Goal: Task Accomplishment & Management: Use online tool/utility

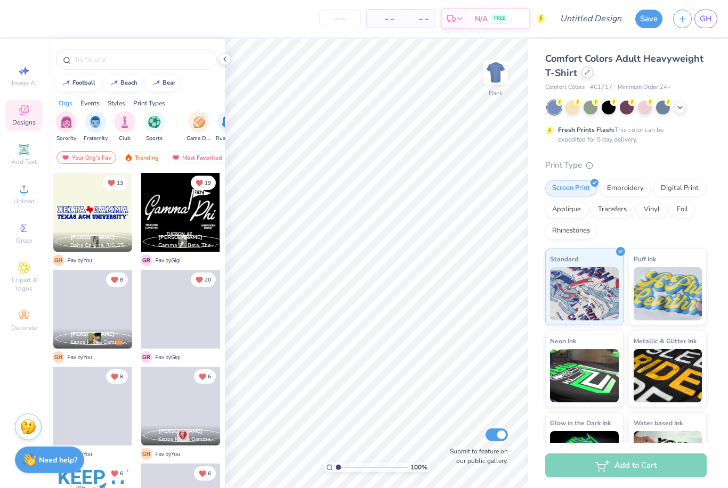
click at [586, 74] on icon at bounding box center [586, 72] width 5 height 5
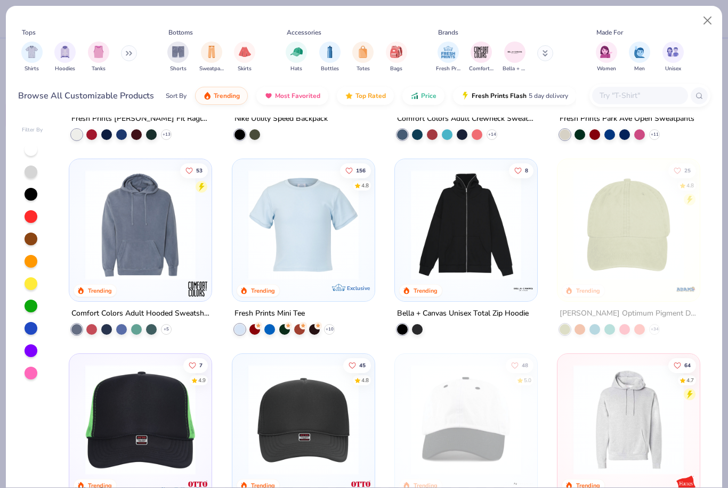
scroll to position [1695, 0]
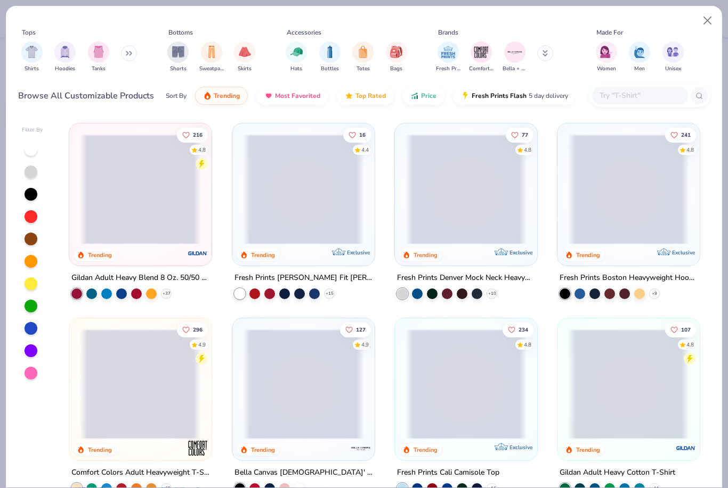
click at [640, 97] on input "text" at bounding box center [639, 95] width 82 height 12
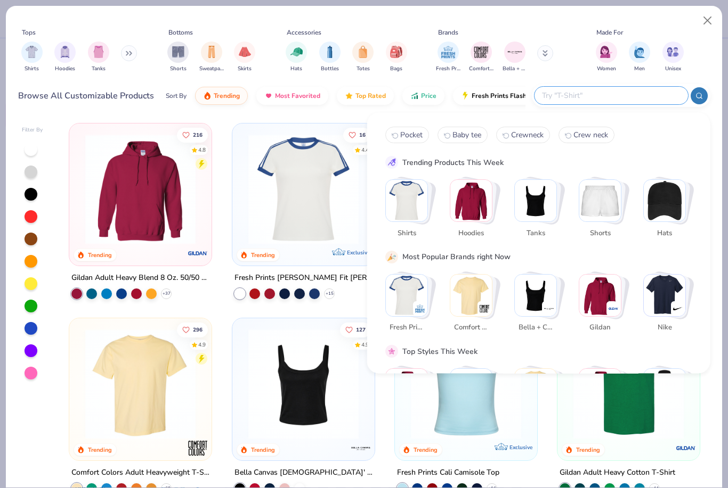
scroll to position [8, 0]
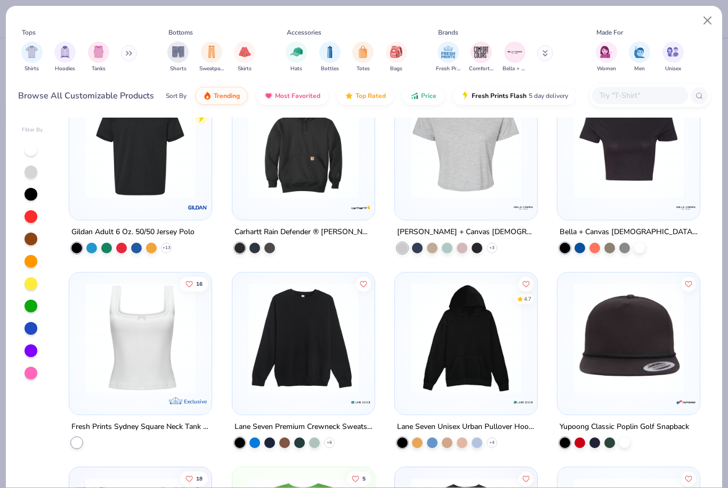
scroll to position [4446, 0]
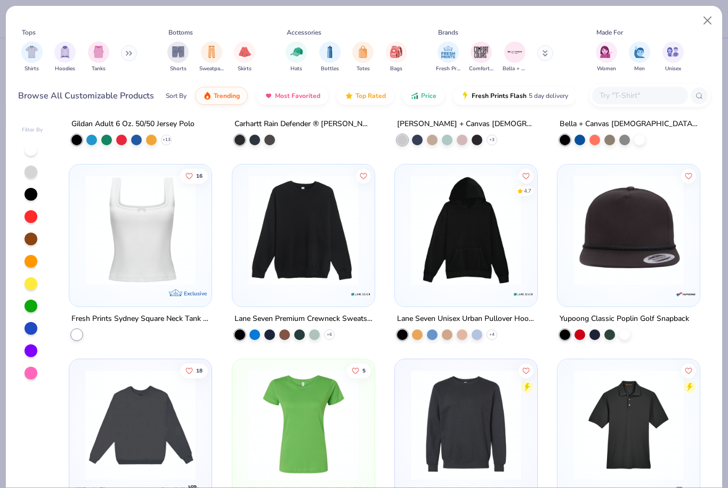
click at [630, 102] on input "text" at bounding box center [639, 95] width 82 height 12
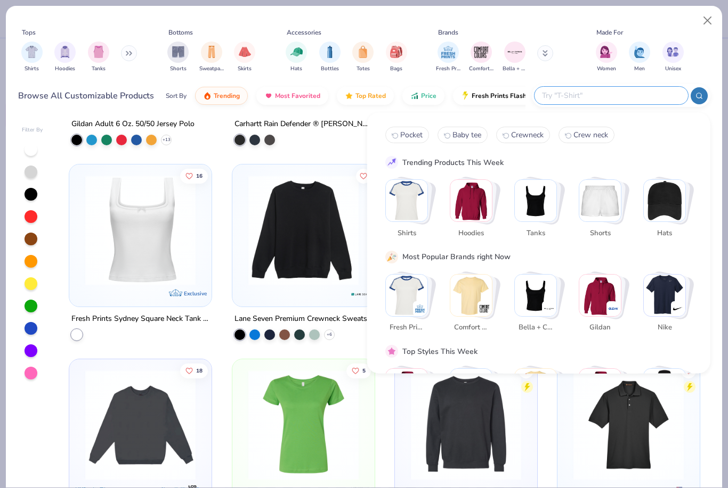
click at [469, 280] on img "Stack Card Button Comfort Colors" at bounding box center [471, 295] width 42 height 42
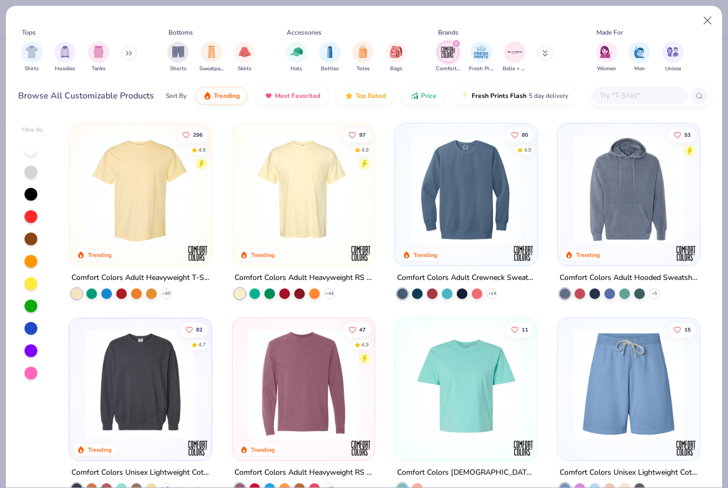
click at [307, 203] on img at bounding box center [303, 189] width 121 height 110
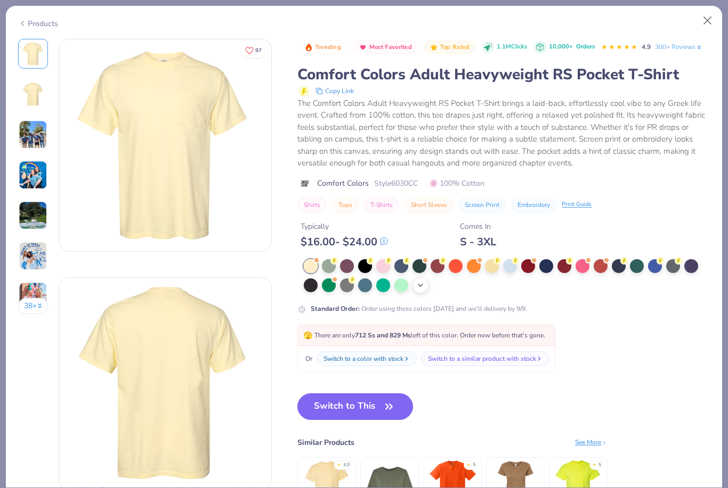
click at [416, 281] on icon at bounding box center [420, 285] width 9 height 9
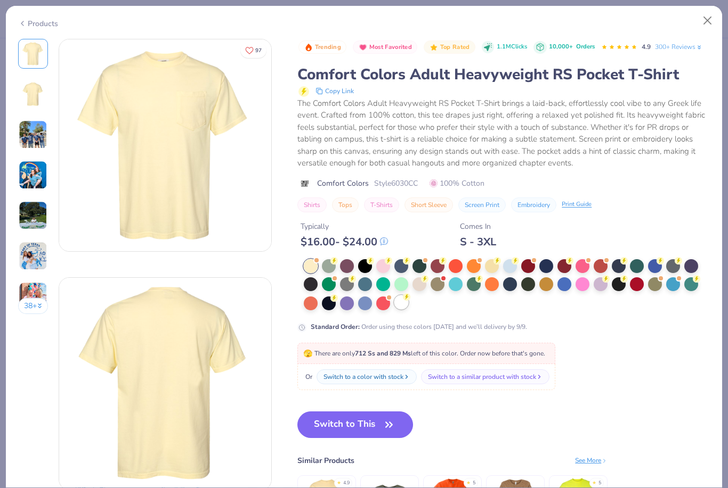
click at [397, 302] on div at bounding box center [401, 303] width 14 height 14
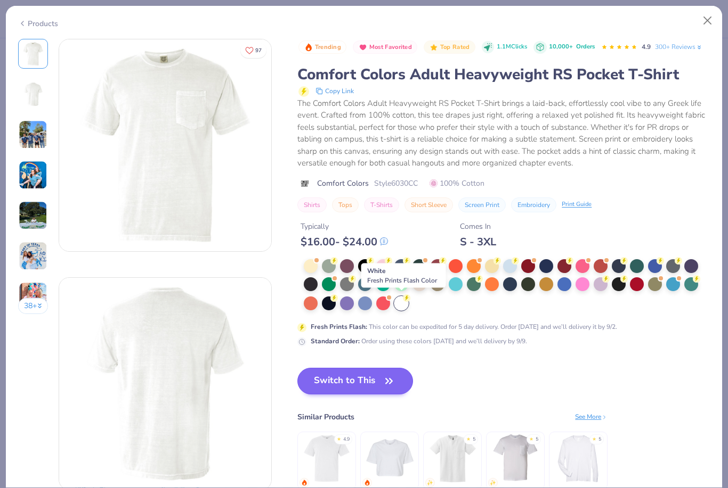
click at [346, 383] on button "Switch to This" at bounding box center [355, 381] width 116 height 27
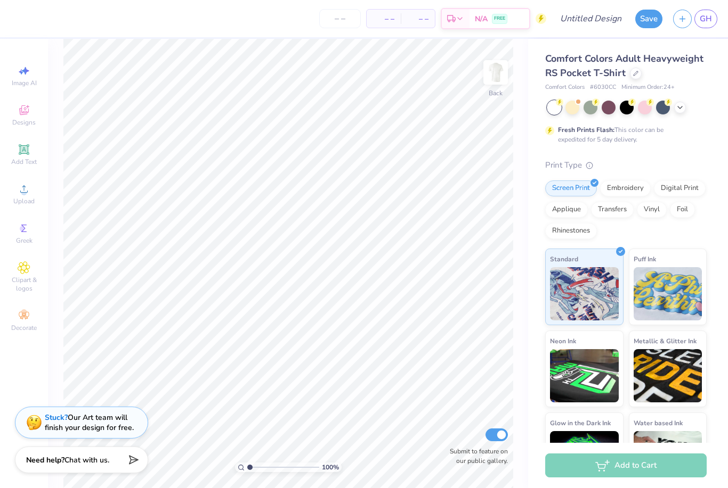
click at [97, 419] on div "Stuck? Our Art team will finish your design for free." at bounding box center [89, 423] width 89 height 20
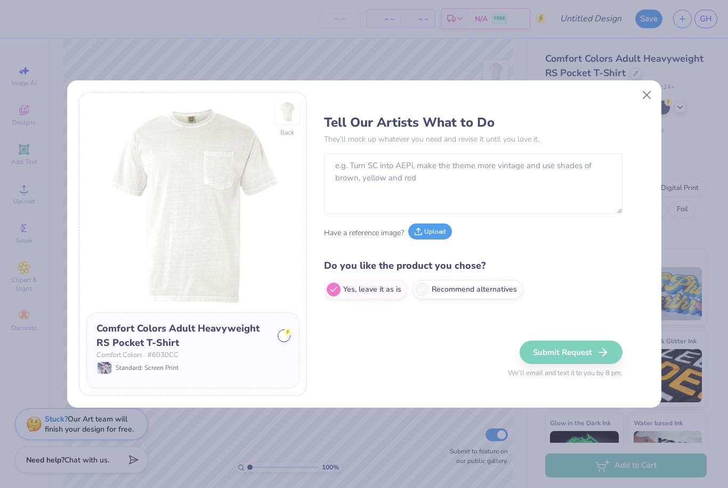
click at [438, 233] on button "Upload" at bounding box center [430, 232] width 44 height 16
click at [537, 174] on textarea at bounding box center [473, 183] width 298 height 61
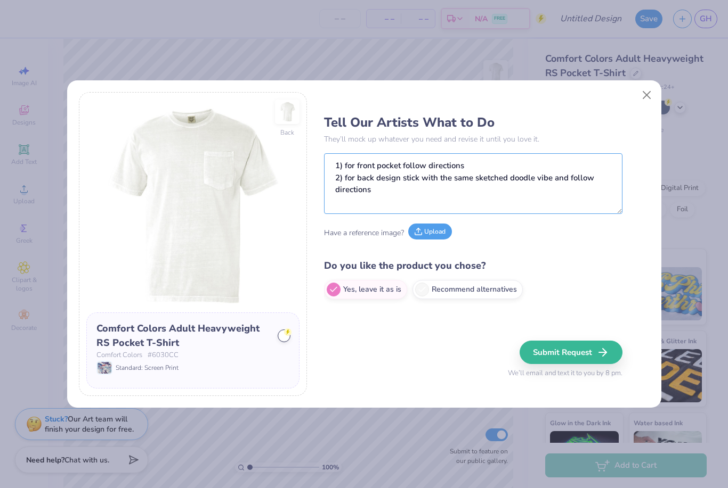
type textarea "1) for front pocket follow directions 2) for back design stick with the same sk…"
click at [426, 231] on button "Upload" at bounding box center [430, 232] width 44 height 16
click at [386, 225] on button "Upload" at bounding box center [379, 232] width 44 height 16
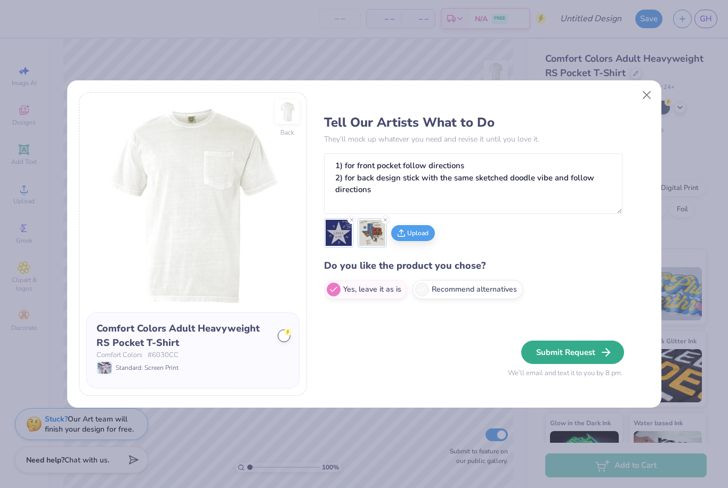
click at [599, 351] on icon "button" at bounding box center [605, 352] width 13 height 13
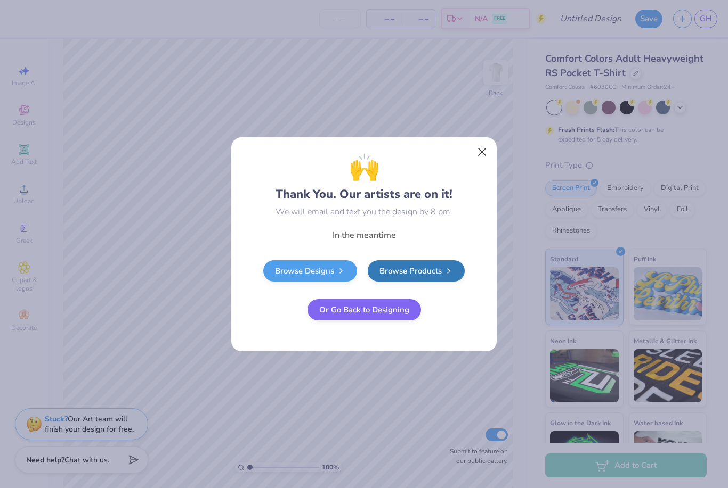
click at [475, 142] on button "Close" at bounding box center [482, 152] width 20 height 20
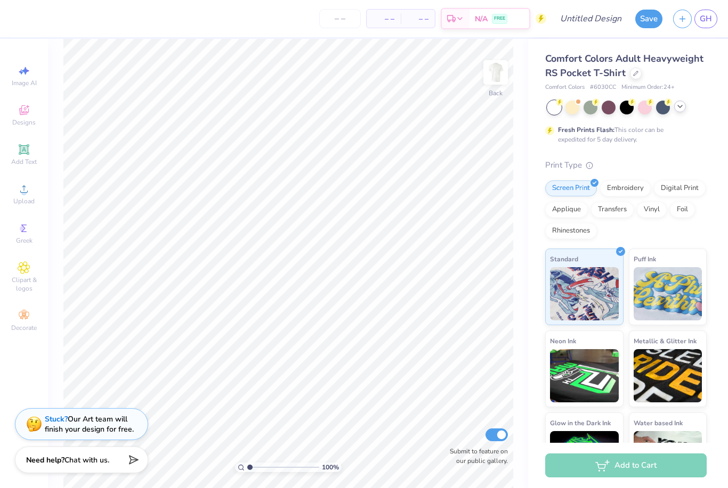
click at [676, 111] on div at bounding box center [680, 107] width 12 height 12
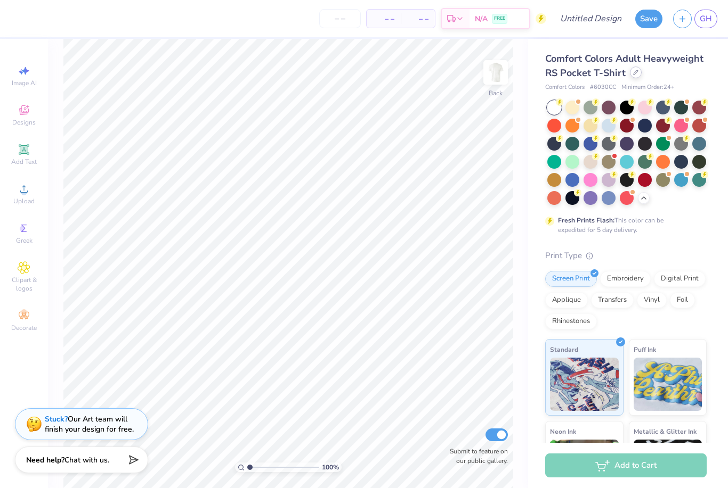
click at [632, 75] on div at bounding box center [636, 73] width 12 height 12
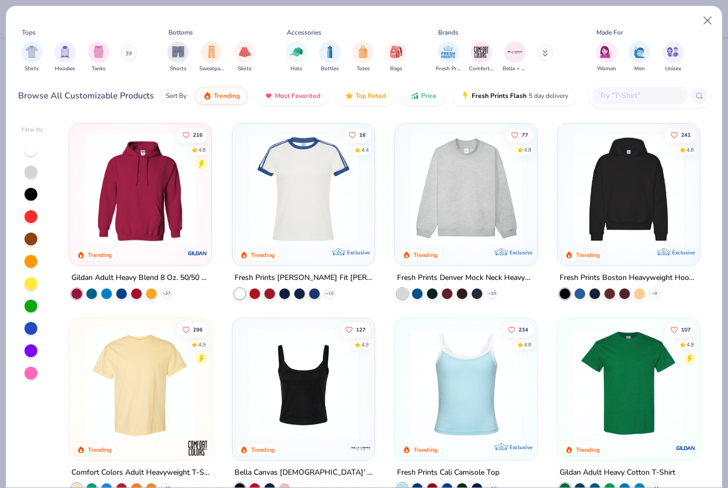
click at [631, 97] on input "text" at bounding box center [639, 95] width 82 height 12
type input "Crew"
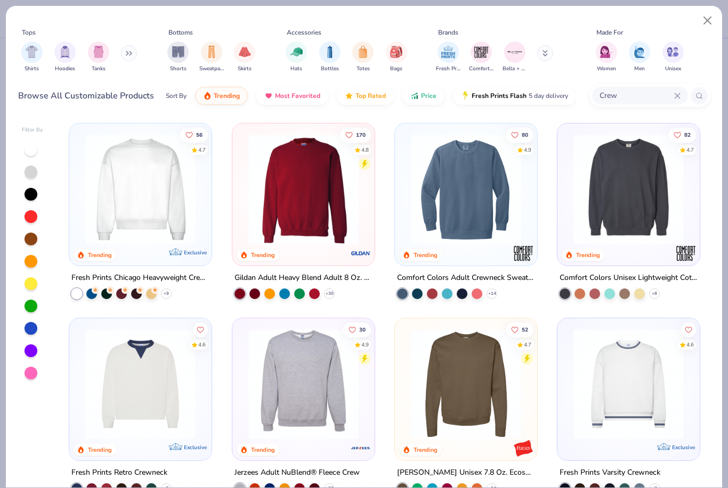
click at [295, 214] on img at bounding box center [303, 189] width 121 height 110
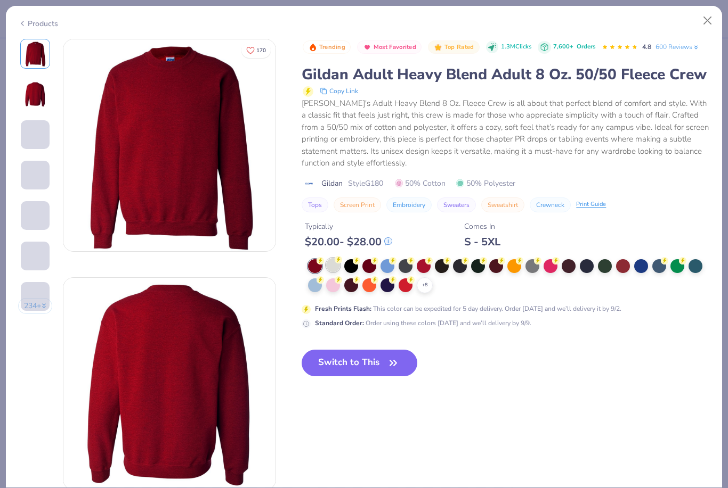
click at [330, 259] on div at bounding box center [333, 265] width 14 height 14
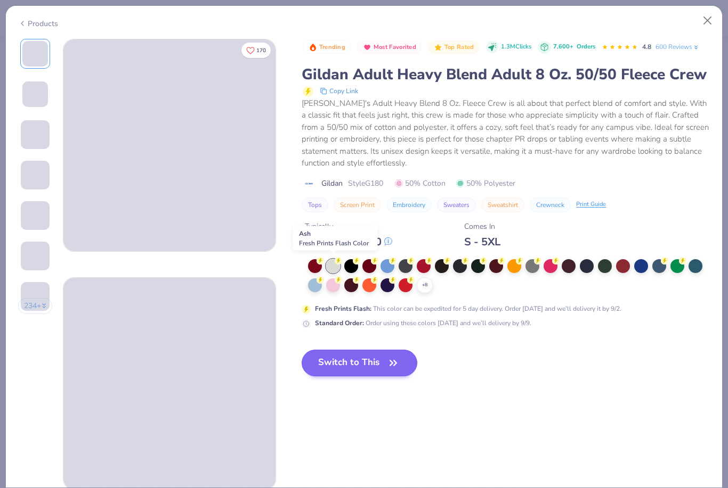
click at [362, 361] on button "Switch to This" at bounding box center [359, 363] width 116 height 27
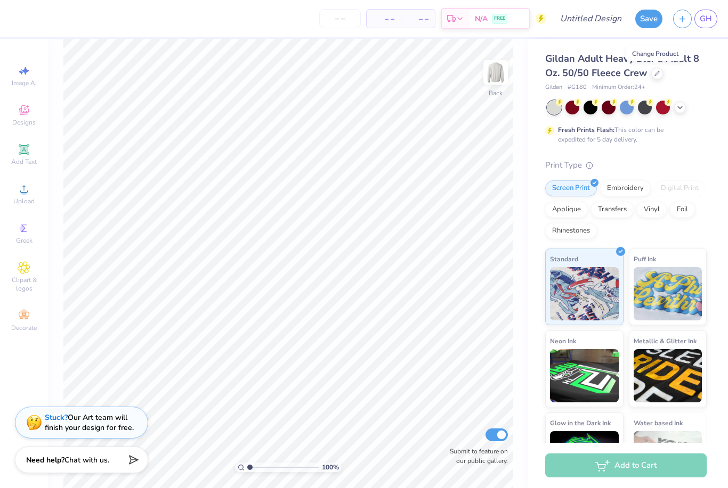
click at [120, 418] on div "Stuck? Our Art team will finish your design for free." at bounding box center [89, 423] width 89 height 20
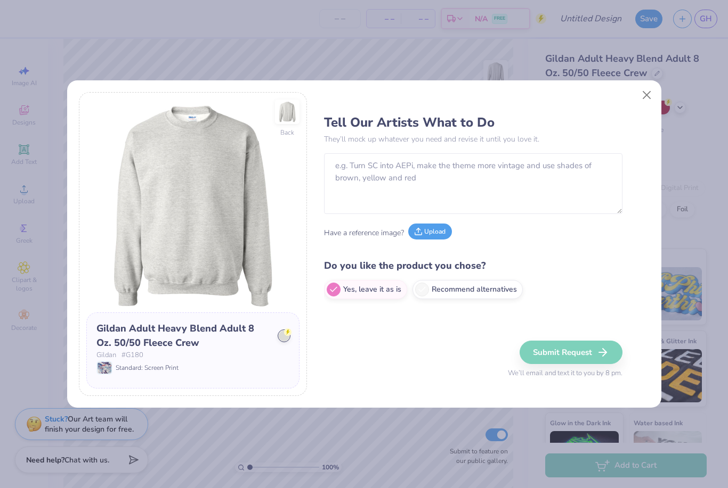
click at [434, 226] on button "Upload" at bounding box center [430, 232] width 44 height 16
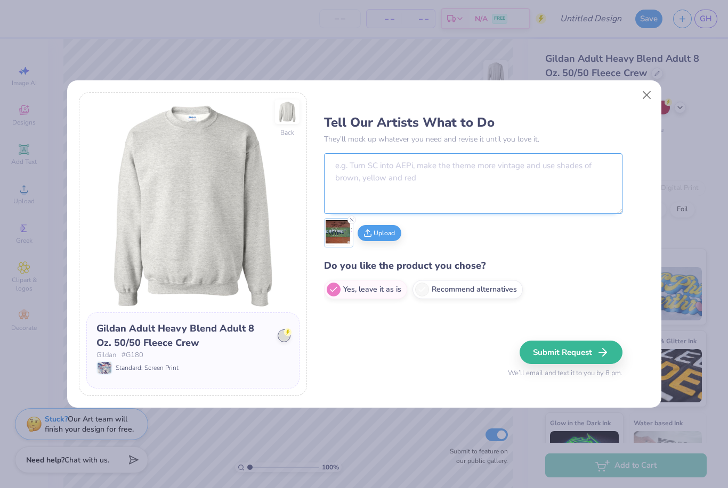
click at [516, 179] on textarea at bounding box center [473, 183] width 298 height 61
click at [442, 164] on textarea "Across the front part of chest est 1870 on the left wrist" at bounding box center [473, 183] width 298 height 61
click at [472, 164] on textarea "Across the front part of chest “EST. 1870 on the left wrist" at bounding box center [473, 183] width 298 height 61
click at [578, 168] on textarea "Across the front part of chest “EST. 1870” on the left wrist" at bounding box center [473, 183] width 298 height 61
click at [579, 164] on textarea "Across the front part of chest “EST. 1870” on the left wrist" at bounding box center [473, 183] width 298 height 61
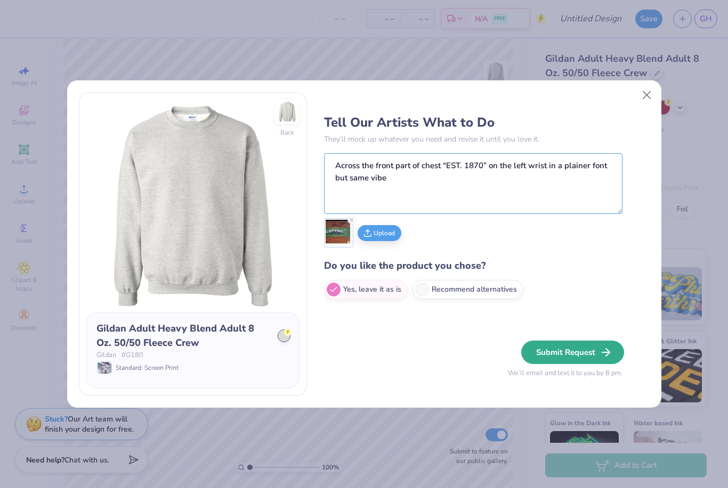
type textarea "Across the front part of chest “EST. 1870” on the left wrist in a plainer font …"
click at [584, 350] on button "Submit Request" at bounding box center [572, 352] width 103 height 23
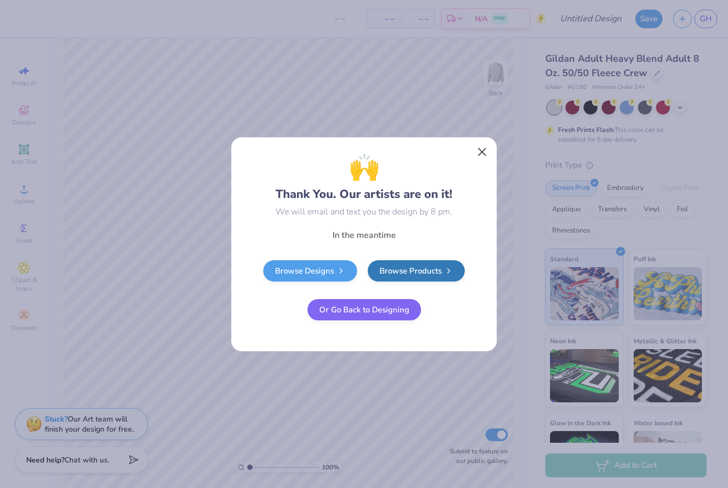
click at [480, 146] on button "Close" at bounding box center [482, 152] width 20 height 20
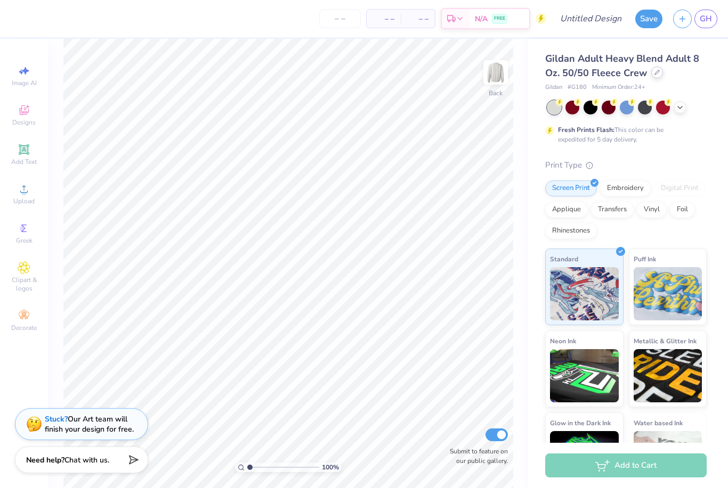
click at [655, 70] on icon at bounding box center [656, 72] width 5 height 5
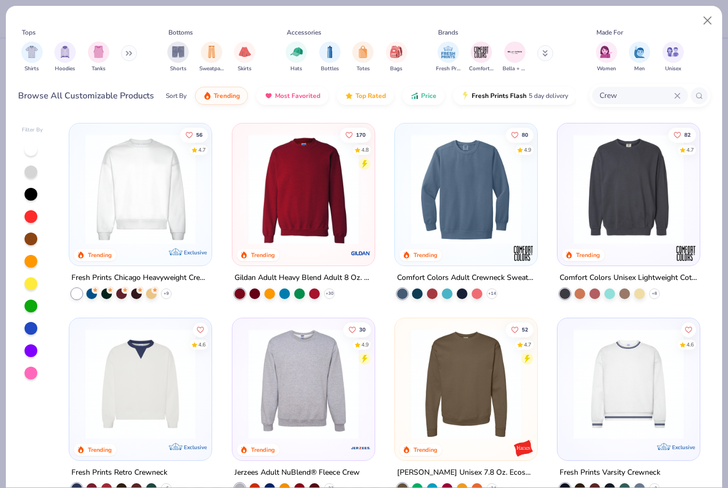
click at [671, 99] on input "Crew" at bounding box center [636, 95] width 76 height 12
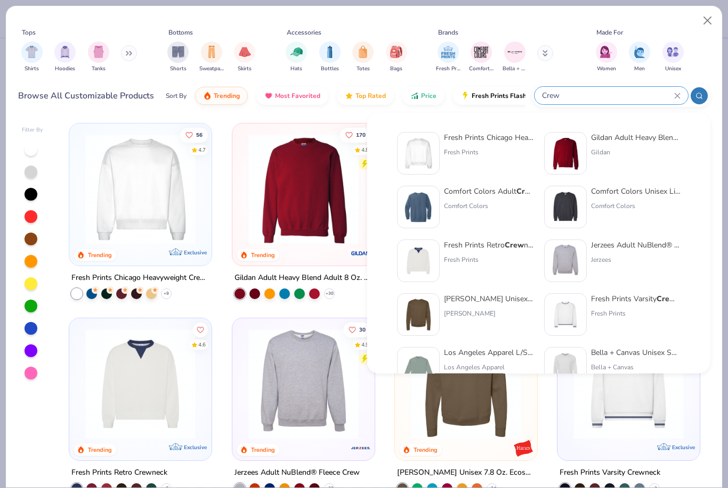
click at [672, 84] on div "Crew" at bounding box center [621, 95] width 178 height 23
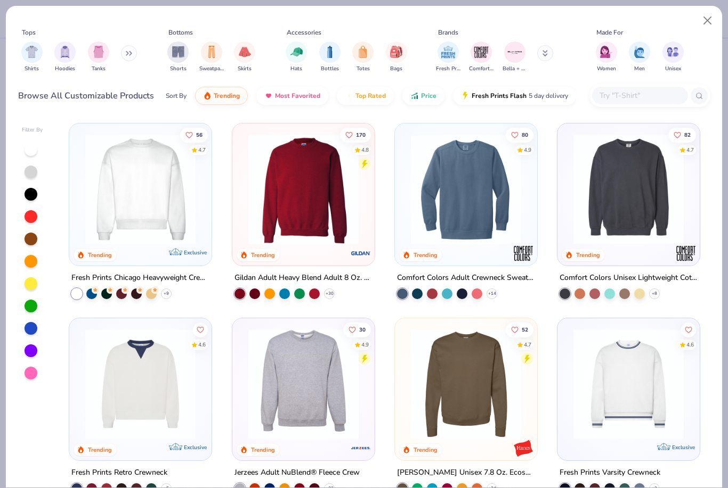
click at [679, 97] on input "text" at bounding box center [639, 95] width 82 height 12
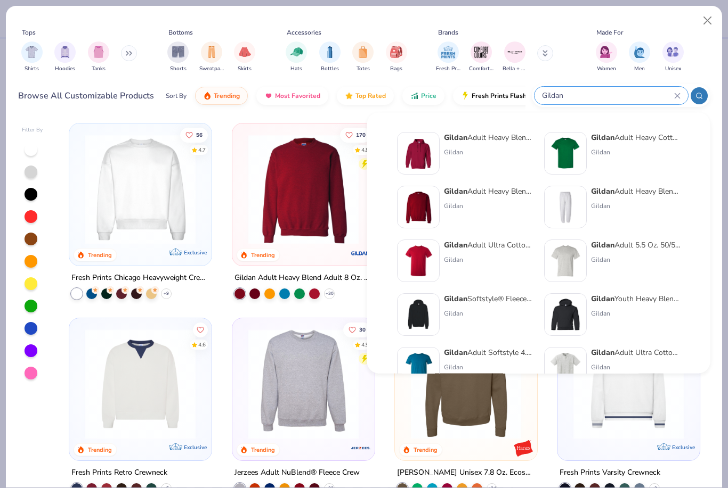
type input "Gilman"
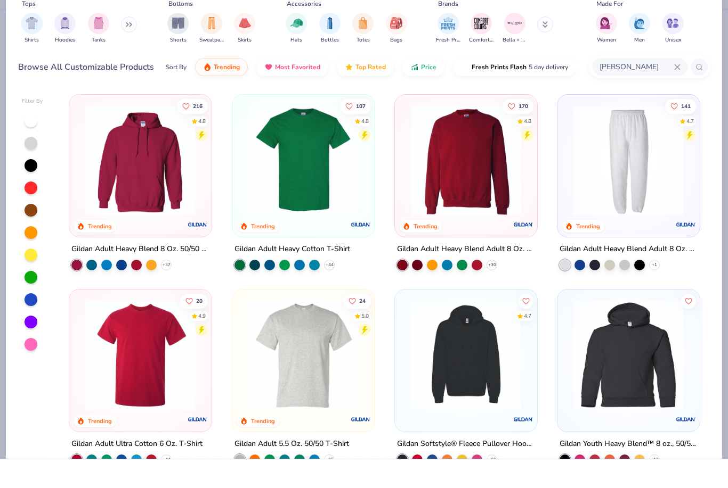
click at [671, 89] on input "Gilman" at bounding box center [636, 95] width 76 height 12
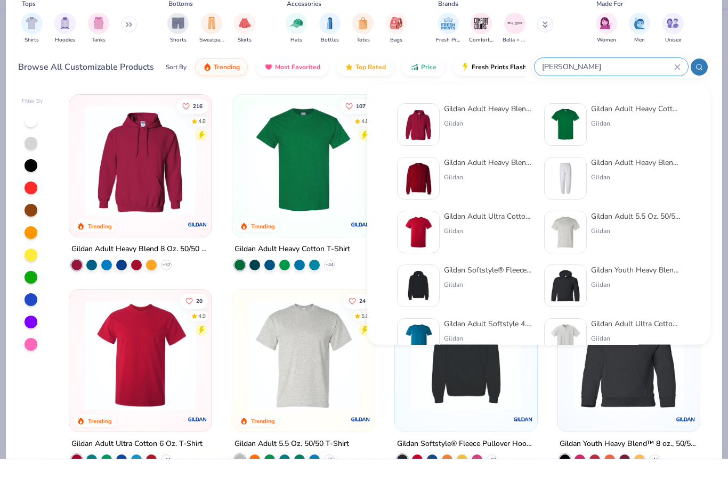
click at [670, 89] on input "Gilman" at bounding box center [607, 95] width 133 height 12
click at [681, 87] on div "Gilman" at bounding box center [610, 96] width 153 height 18
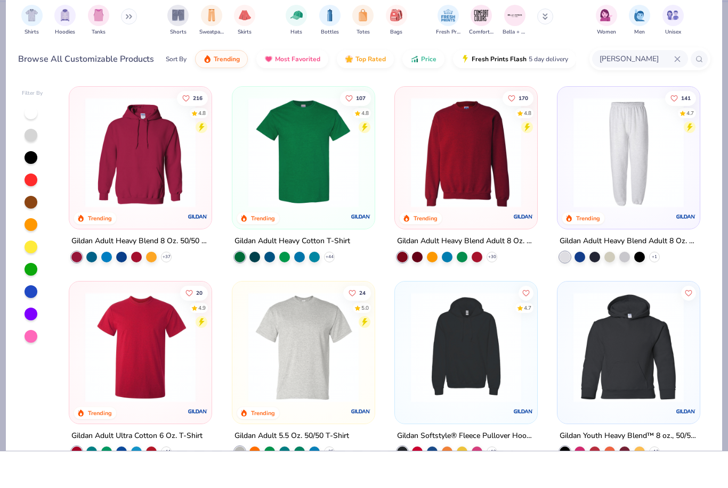
click at [676, 93] on icon at bounding box center [677, 96] width 6 height 6
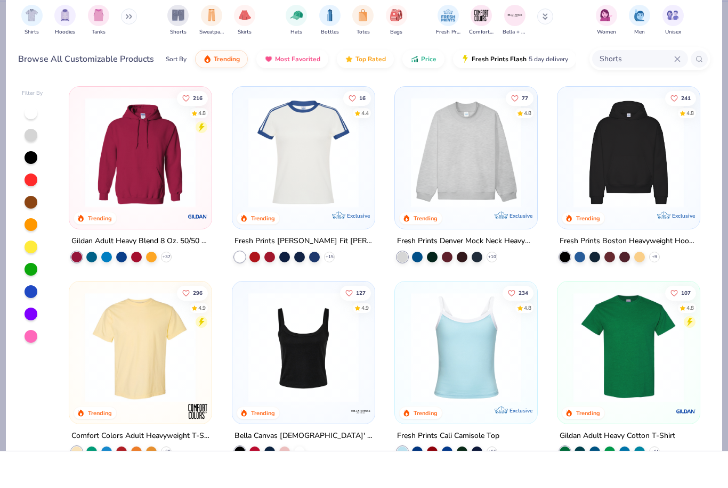
type input "Shorts"
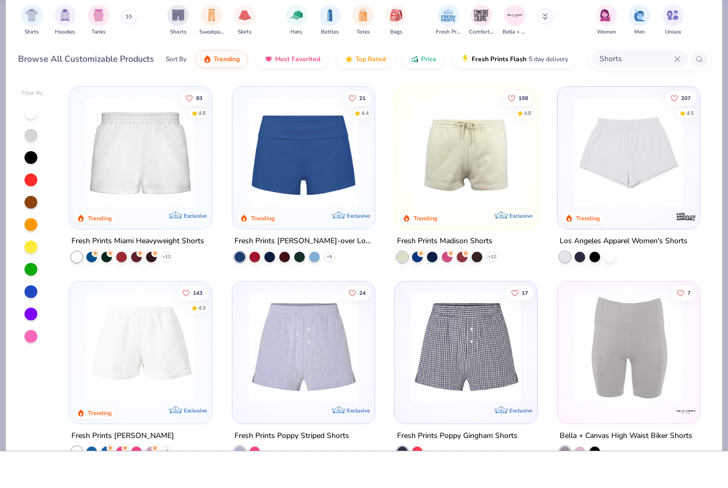
click at [667, 161] on img at bounding box center [628, 189] width 121 height 110
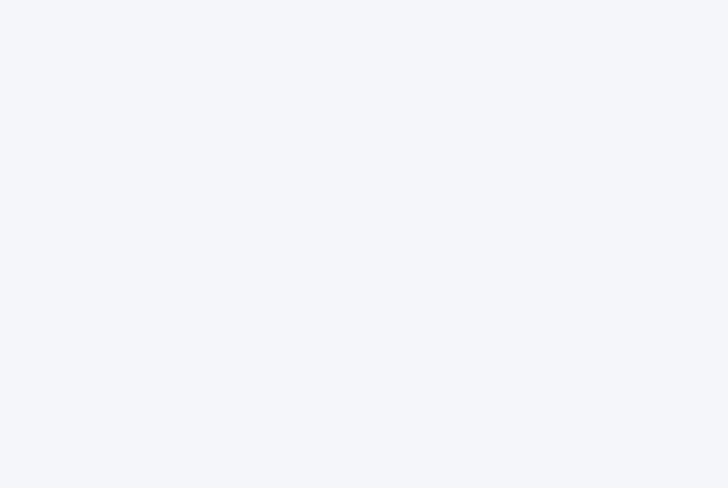
click at [379, 326] on div at bounding box center [364, 244] width 728 height 488
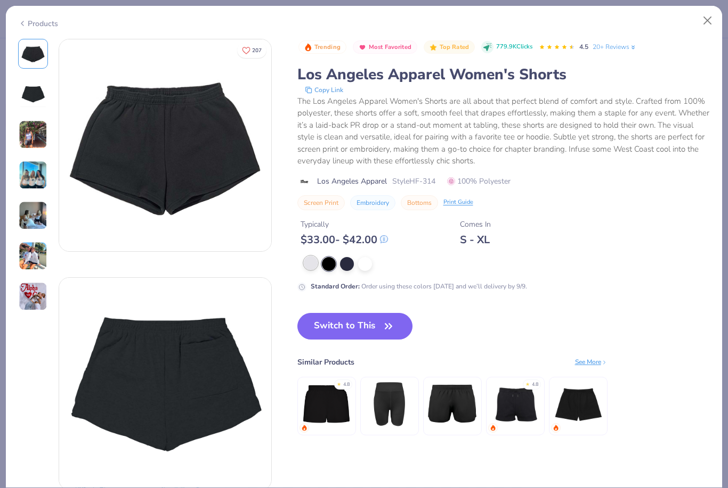
click at [304, 261] on div at bounding box center [311, 263] width 14 height 14
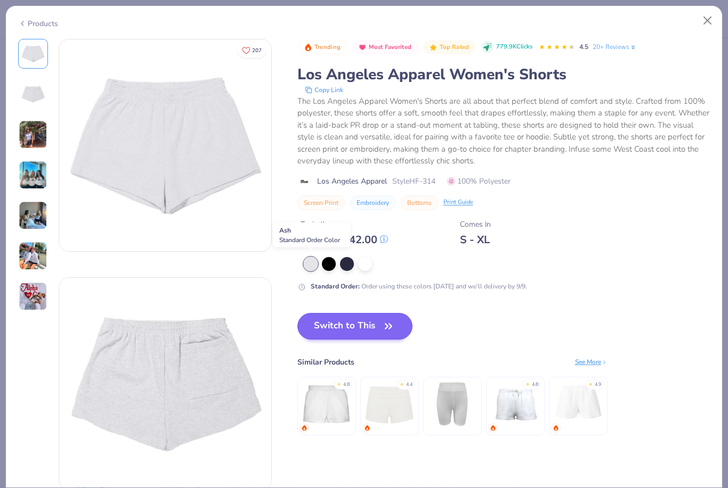
click at [357, 320] on button "Switch to This" at bounding box center [355, 326] width 116 height 27
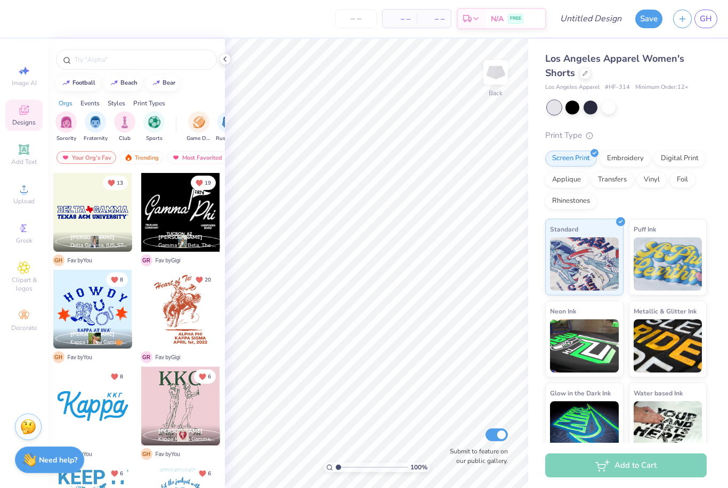
click at [659, 112] on div at bounding box center [626, 108] width 159 height 14
click at [221, 61] on icon at bounding box center [225, 59] width 9 height 9
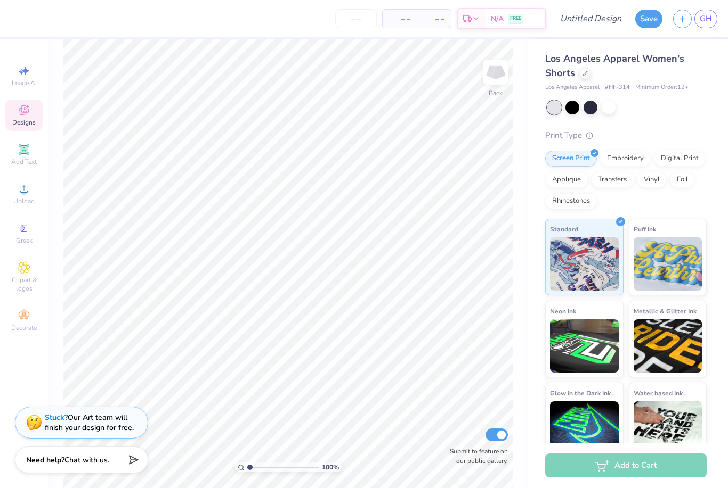
click at [111, 414] on div "Stuck? Our Art team will finish your design for free." at bounding box center [89, 423] width 89 height 20
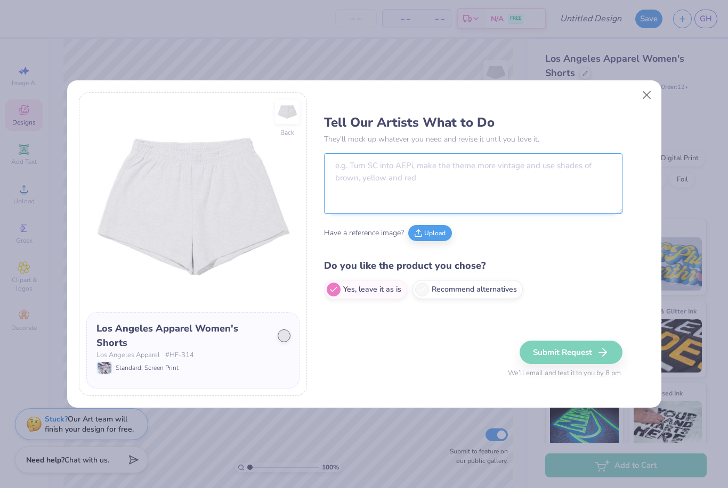
click at [442, 183] on textarea at bounding box center [473, 183] width 298 height 61
type textarea "B"
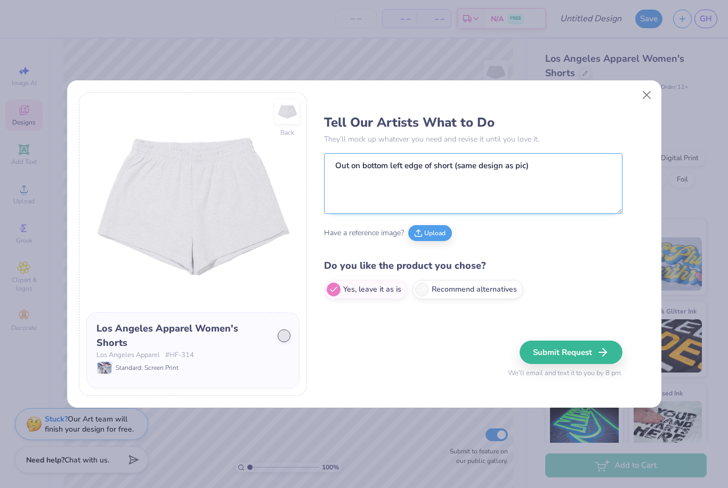
type textarea "Out on bottom left edge of short (same design as pic)"
click at [432, 236] on button "Upload" at bounding box center [430, 232] width 44 height 16
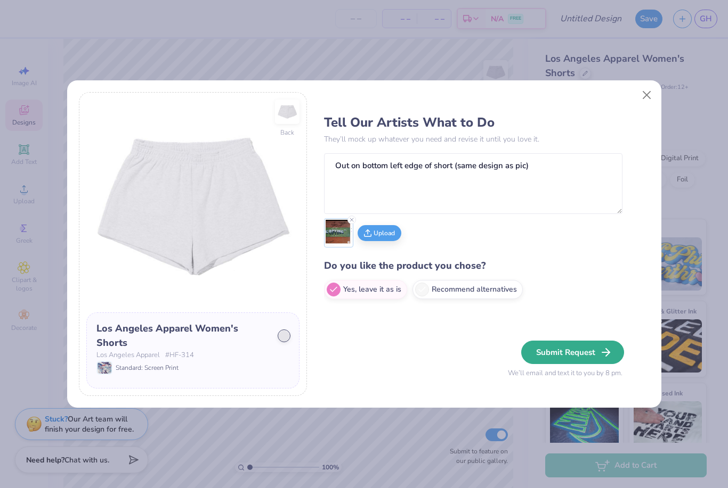
click at [576, 350] on button "Submit Request" at bounding box center [572, 352] width 103 height 23
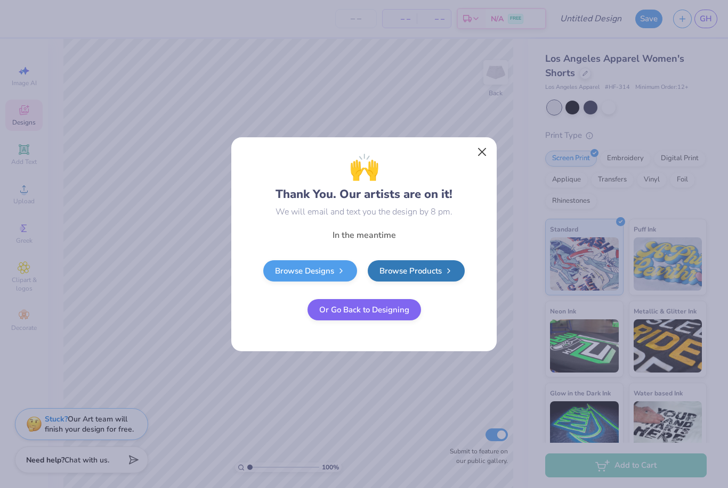
click at [474, 150] on button "Close" at bounding box center [482, 152] width 20 height 20
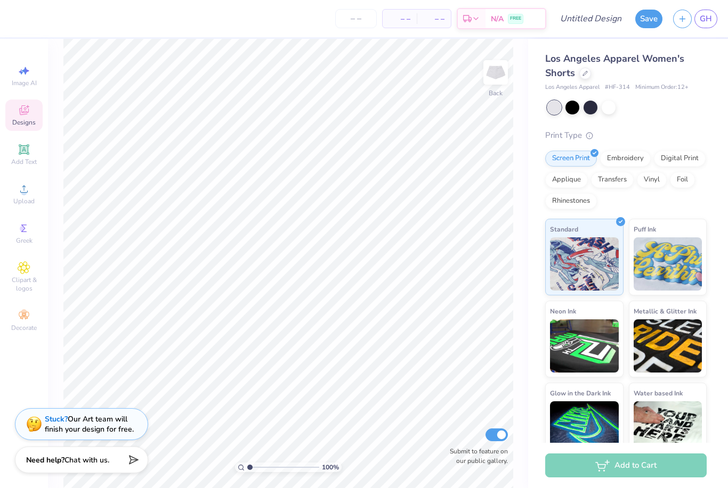
click at [583, 62] on span "Los Angeles Apparel Women's Shorts" at bounding box center [614, 65] width 139 height 27
click at [577, 77] on div "Los Angeles Apparel Women's Shorts" at bounding box center [625, 66] width 161 height 29
click at [580, 77] on div "Los Angeles Apparel Women's Shorts" at bounding box center [625, 66] width 161 height 29
click at [584, 75] on icon at bounding box center [584, 72] width 5 height 5
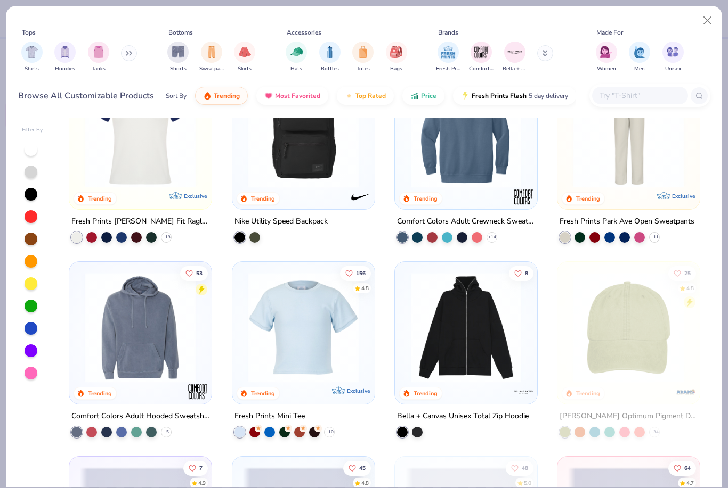
scroll to position [1612, 0]
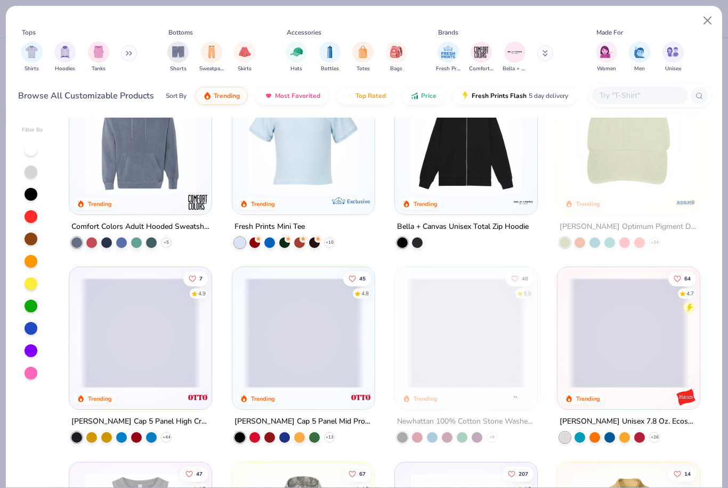
click at [644, 96] on input "text" at bounding box center [639, 95] width 82 height 12
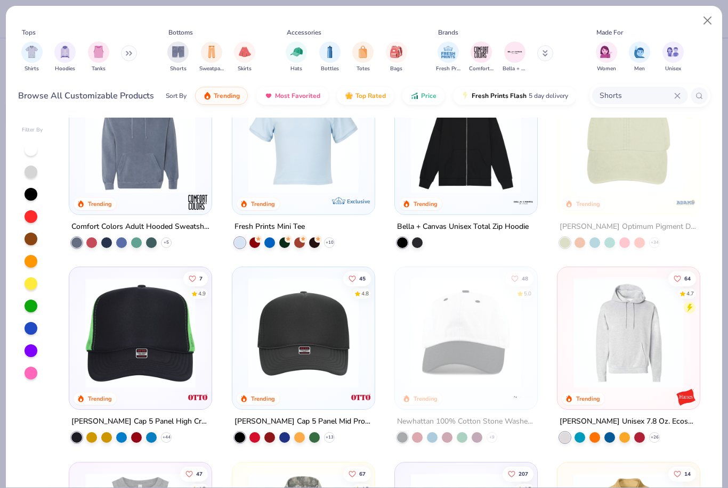
type input "Shorts"
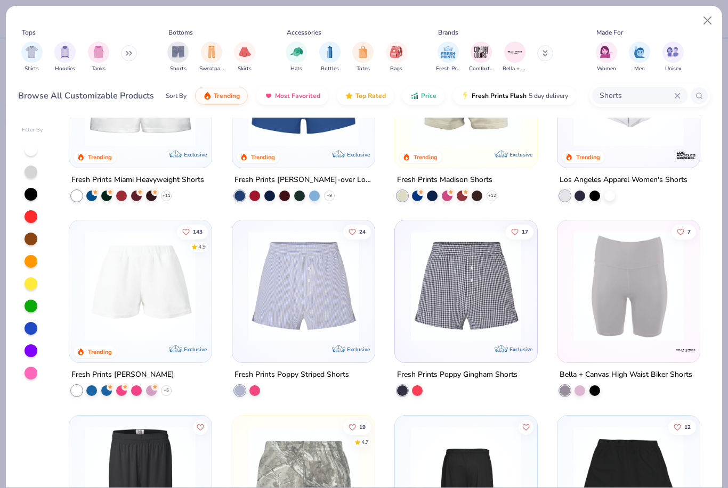
scroll to position [97, 0]
click at [317, 303] on img at bounding box center [303, 287] width 121 height 110
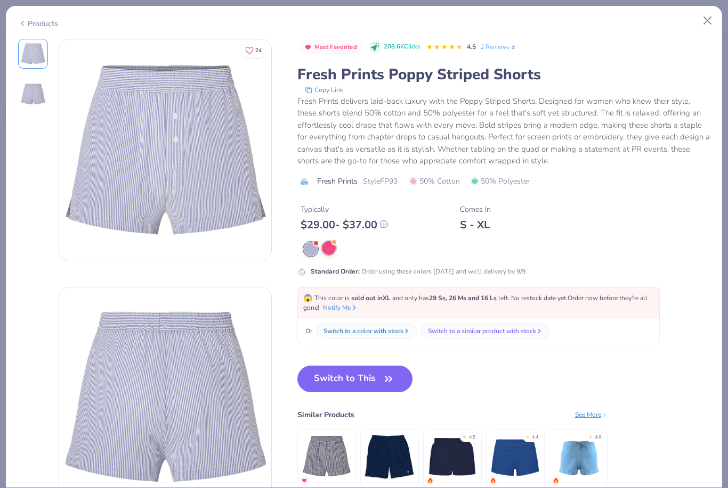
click at [333, 246] on div at bounding box center [329, 248] width 14 height 14
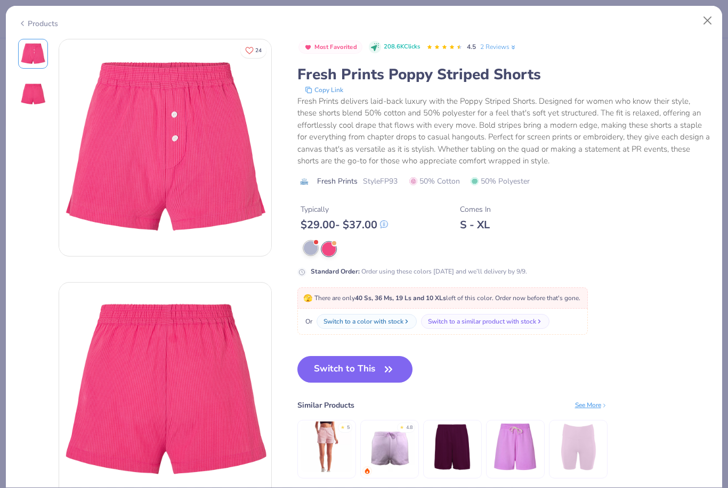
click at [304, 247] on div at bounding box center [311, 248] width 14 height 14
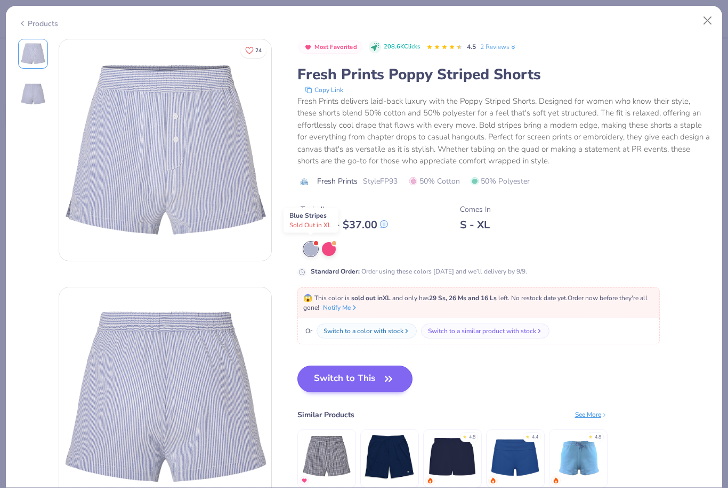
click at [365, 382] on button "Switch to This" at bounding box center [355, 379] width 116 height 27
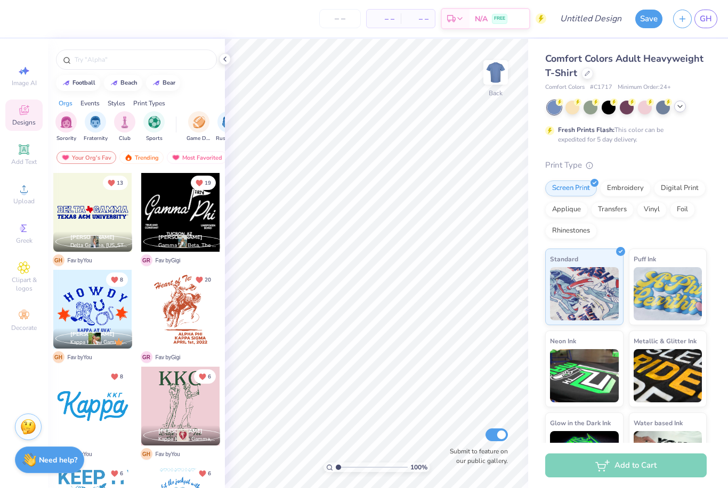
click at [685, 107] on div at bounding box center [680, 107] width 12 height 12
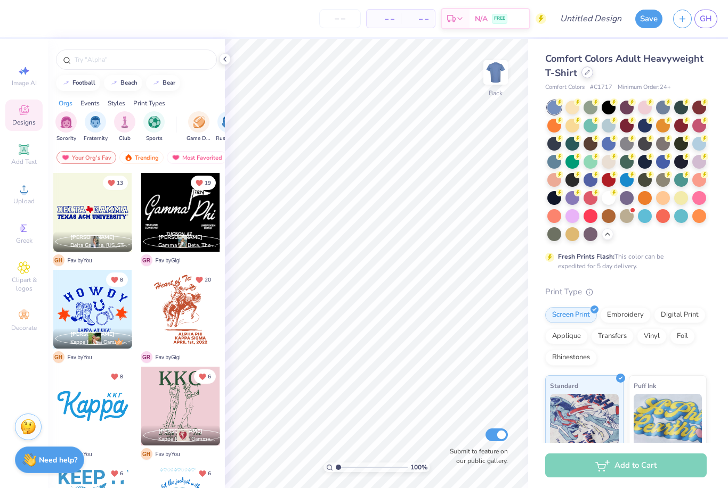
click at [591, 71] on div at bounding box center [587, 73] width 12 height 12
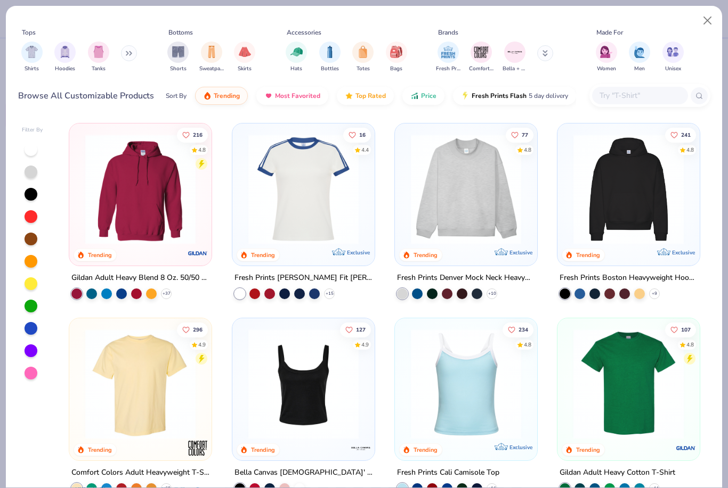
click at [622, 95] on input "text" at bounding box center [639, 95] width 82 height 12
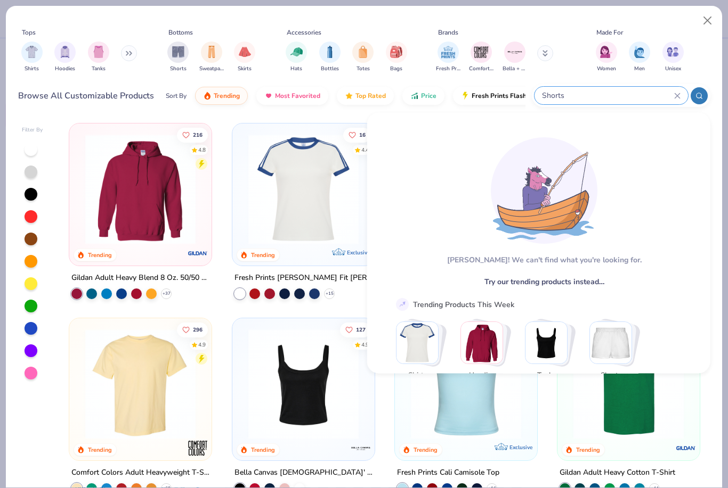
type input "Shorts"
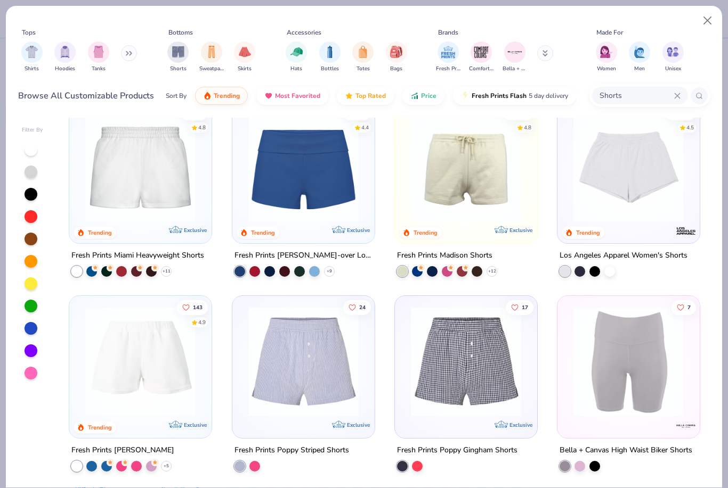
scroll to position [25, 0]
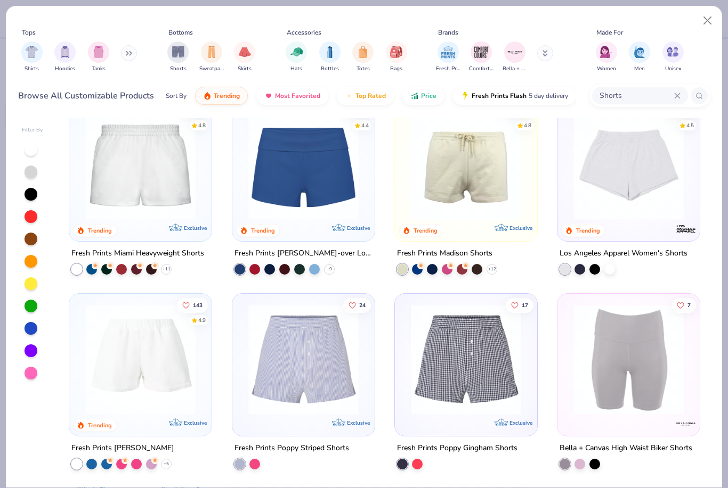
click at [336, 361] on img at bounding box center [303, 360] width 121 height 110
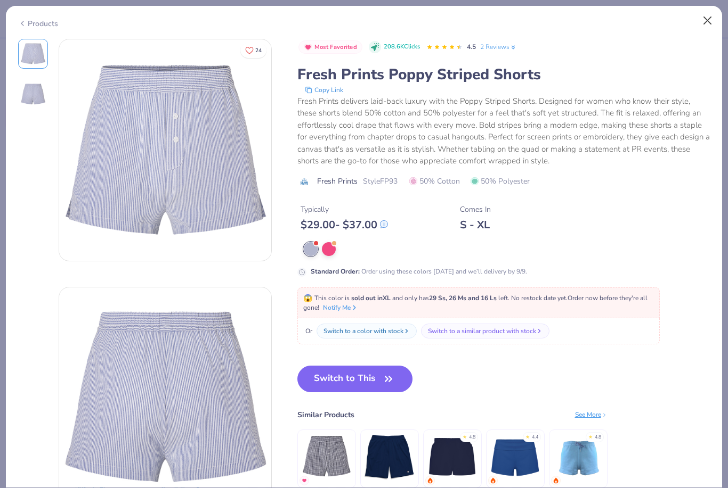
click at [705, 18] on button "Close" at bounding box center [707, 21] width 20 height 20
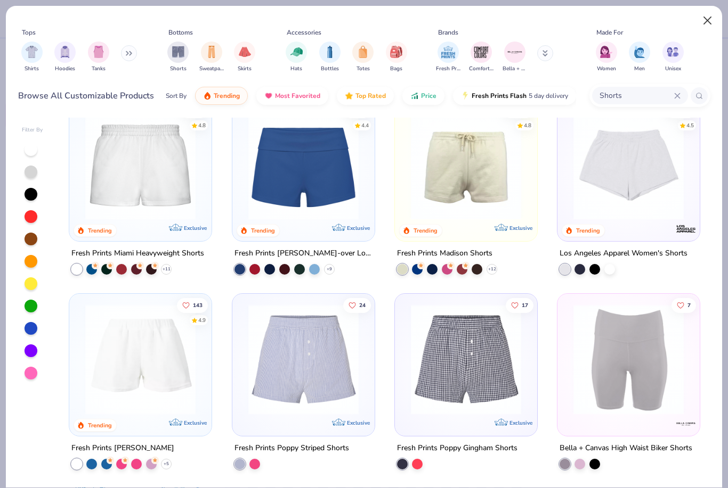
click at [701, 22] on button "Close" at bounding box center [707, 21] width 20 height 20
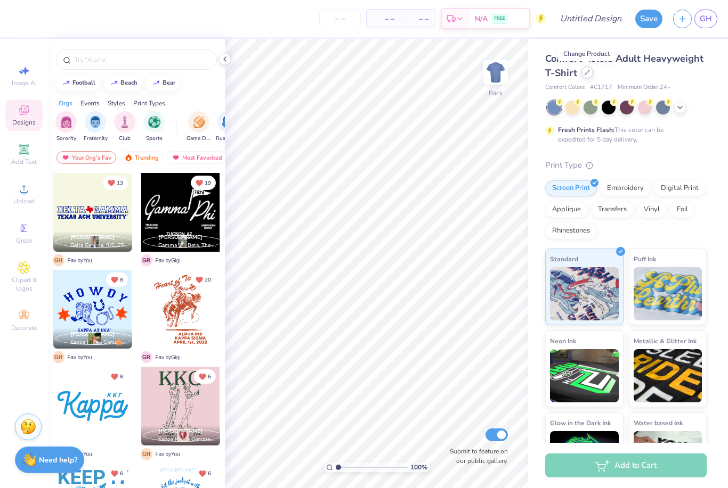
click at [590, 74] on div at bounding box center [587, 73] width 12 height 12
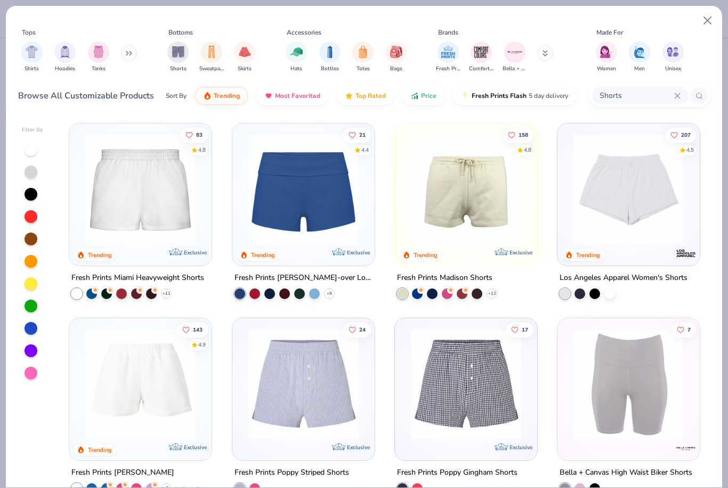
click at [601, 107] on div "Shorts" at bounding box center [649, 95] width 121 height 23
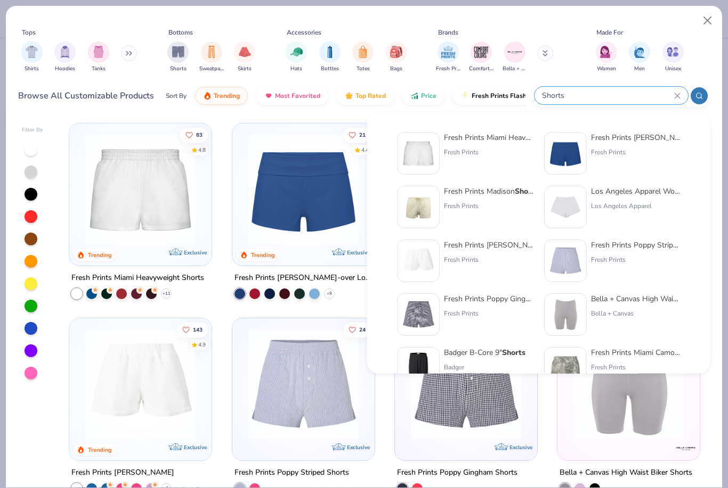
click at [679, 96] on icon at bounding box center [677, 96] width 6 height 6
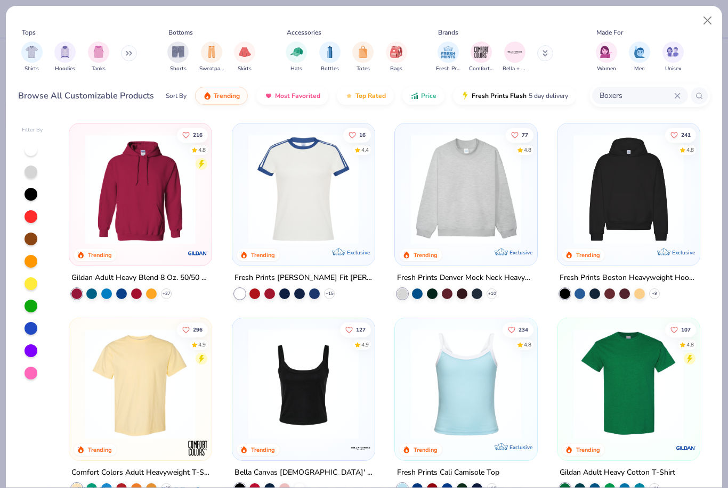
type input "Boxers"
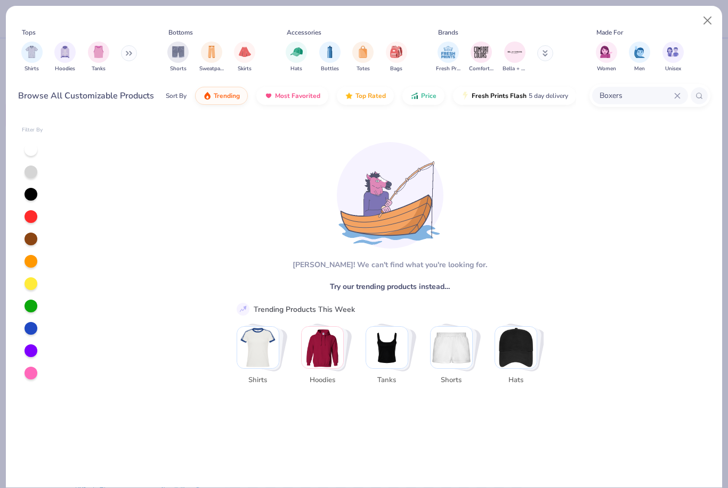
click at [678, 95] on icon at bounding box center [676, 95] width 5 height 5
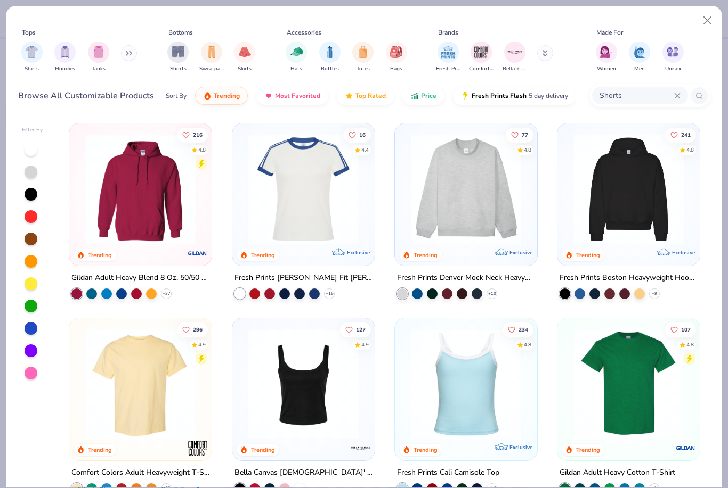
type input "Shorts"
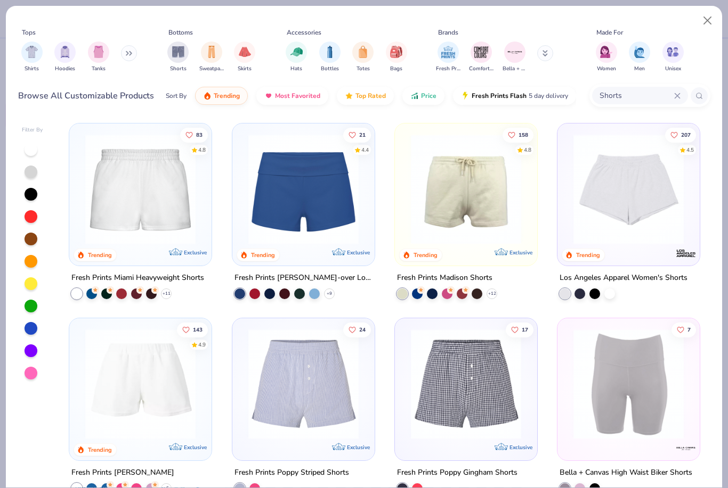
click at [326, 387] on img at bounding box center [303, 384] width 121 height 110
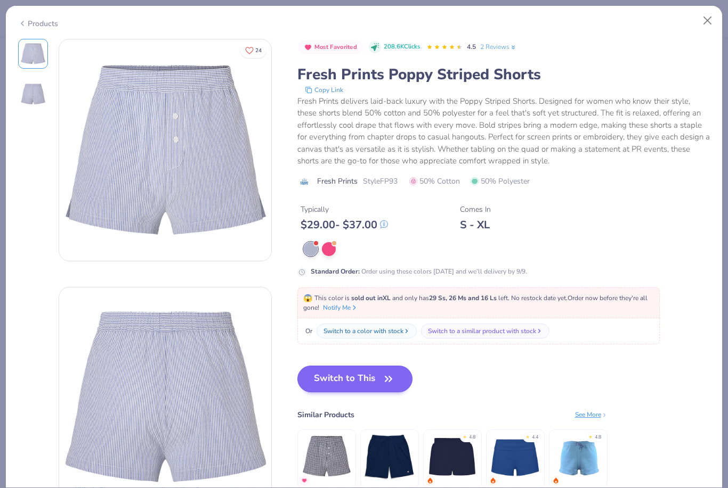
click at [378, 372] on button "Switch to This" at bounding box center [355, 379] width 116 height 27
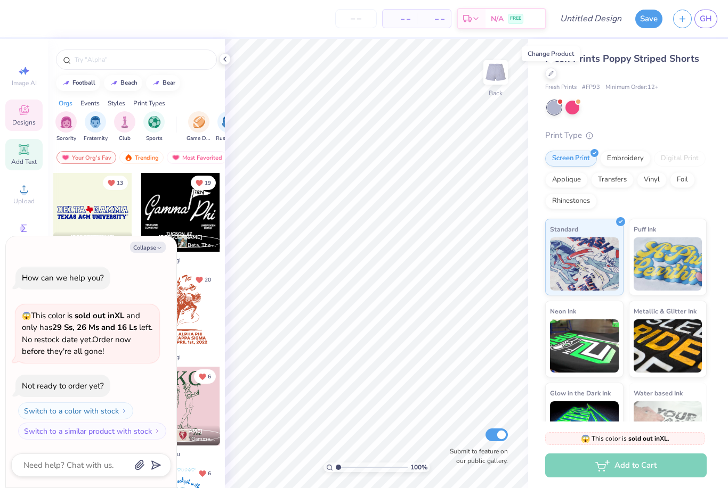
click at [27, 163] on span "Add Text" at bounding box center [24, 162] width 26 height 9
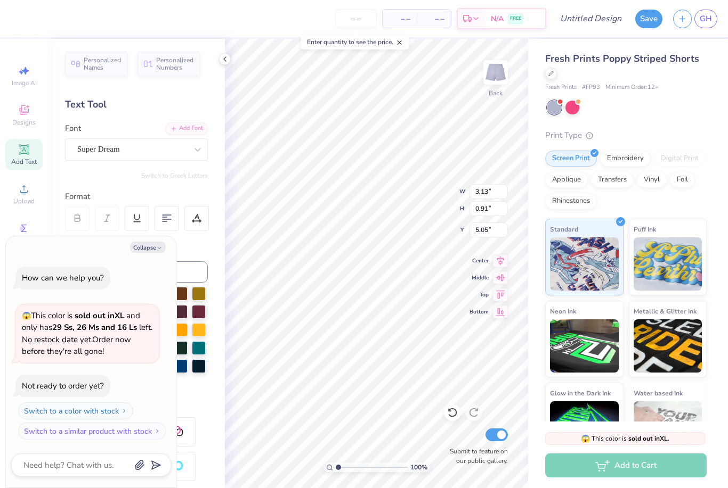
type textarea "x"
type input "8.72"
type textarea "x"
type input "1.01929486766243"
type textarea "x"
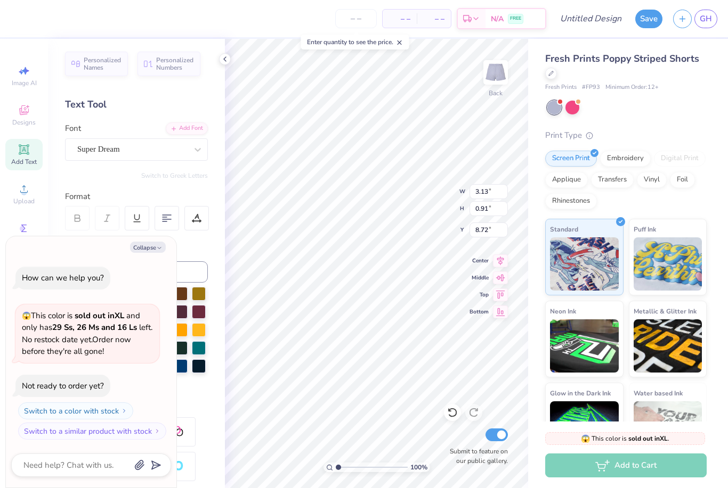
type input "1"
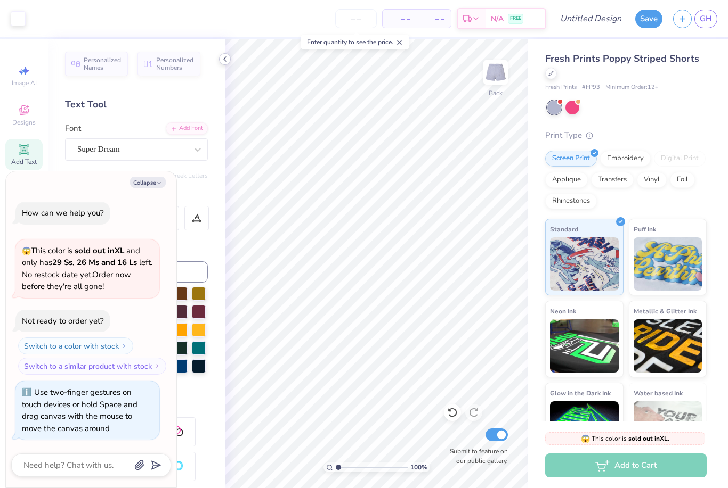
click at [221, 58] on icon at bounding box center [225, 59] width 9 height 9
type textarea "x"
type input "9.16"
click at [156, 183] on button "Collapse" at bounding box center [148, 182] width 36 height 11
type textarea "x"
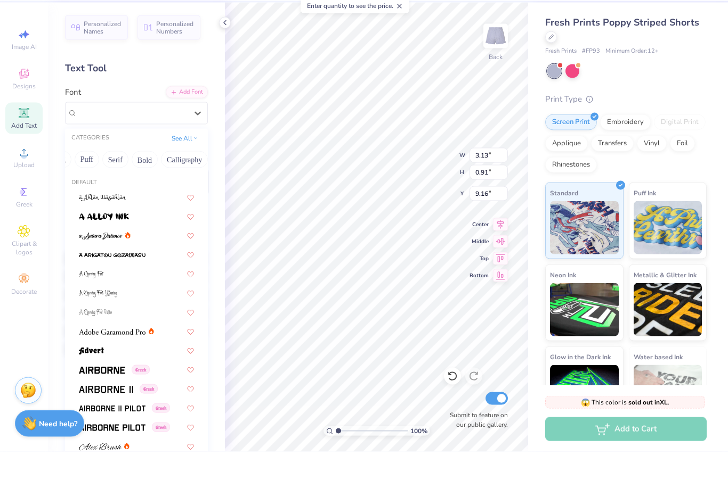
scroll to position [0, 90]
click at [130, 187] on button "Bold" at bounding box center [134, 195] width 26 height 17
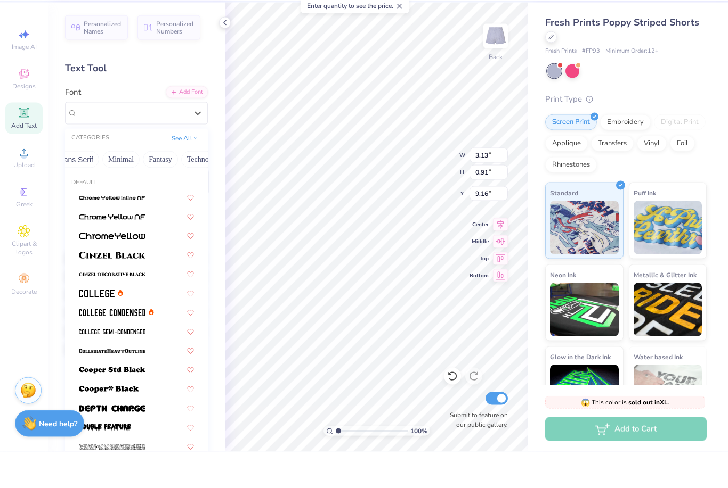
scroll to position [0, 270]
click at [115, 187] on button "Minimal" at bounding box center [120, 195] width 37 height 17
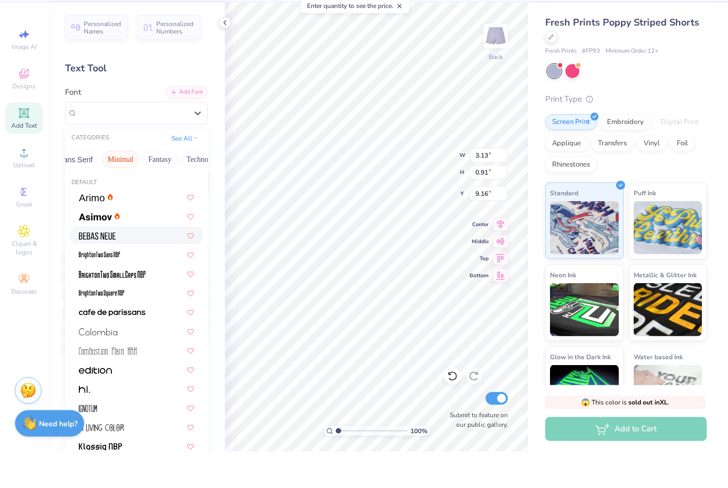
click at [139, 266] on div at bounding box center [136, 271] width 115 height 11
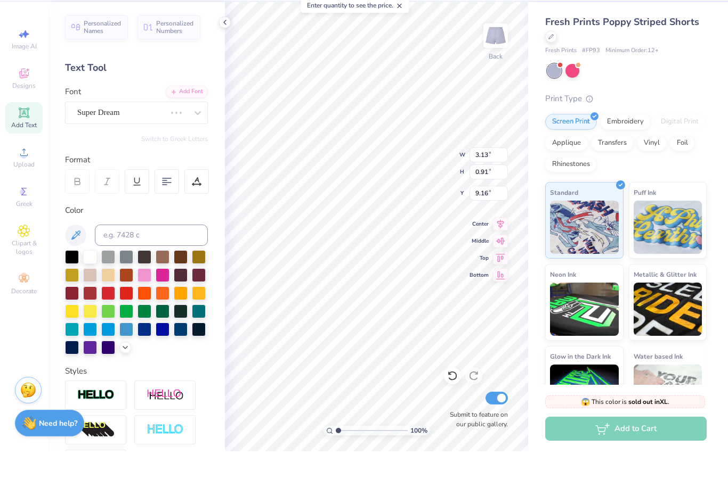
type input "1.93"
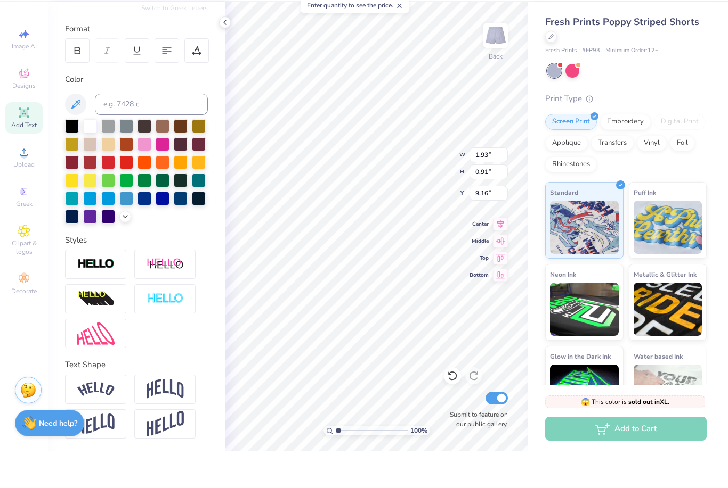
scroll to position [1, 1]
type textarea "Kappa"
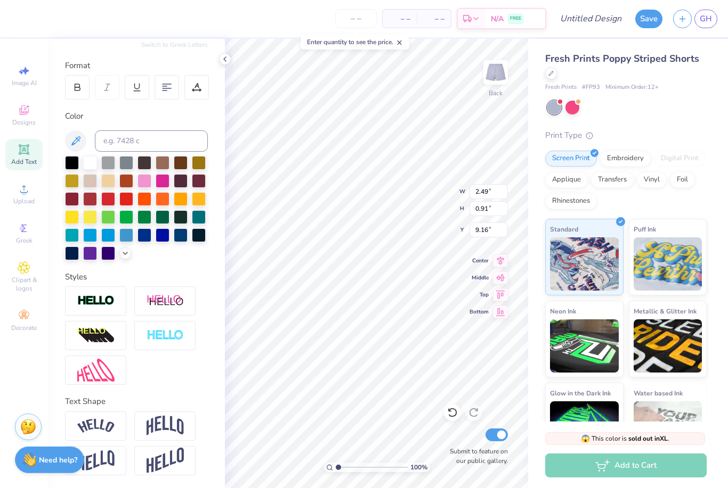
type input "9.33"
type input "3.10"
type input "1.13"
type input "9.37"
click at [706, 233] on div "Puff Ink" at bounding box center [667, 255] width 78 height 77
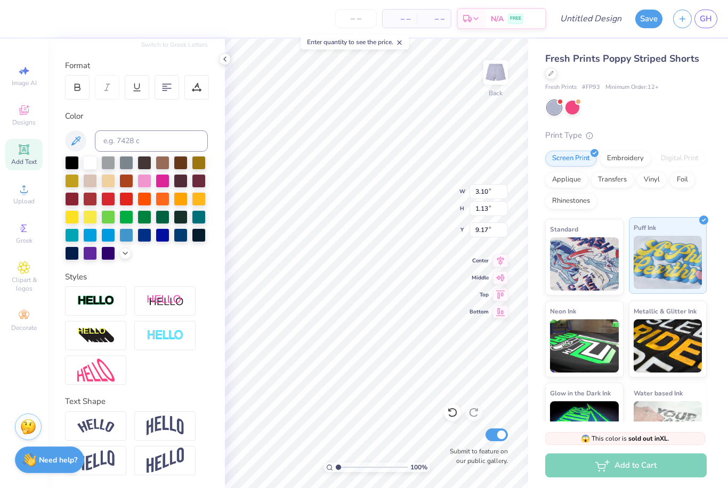
scroll to position [0, 0]
click at [628, 153] on div "Embroidery" at bounding box center [625, 157] width 51 height 16
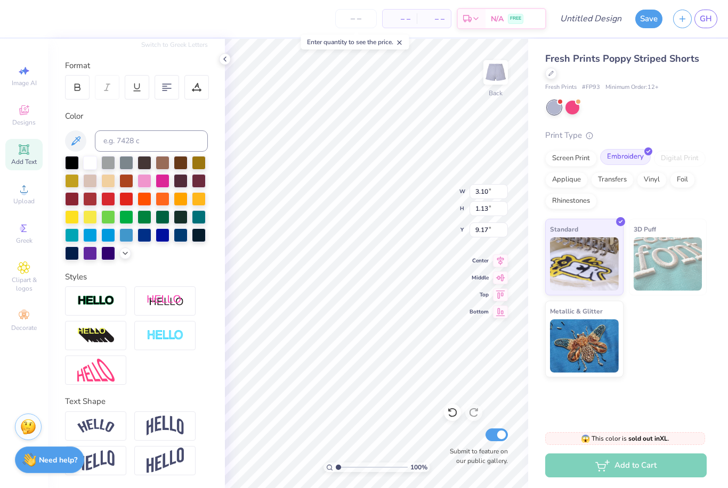
type input "9.05"
click at [224, 58] on icon at bounding box center [225, 59] width 9 height 9
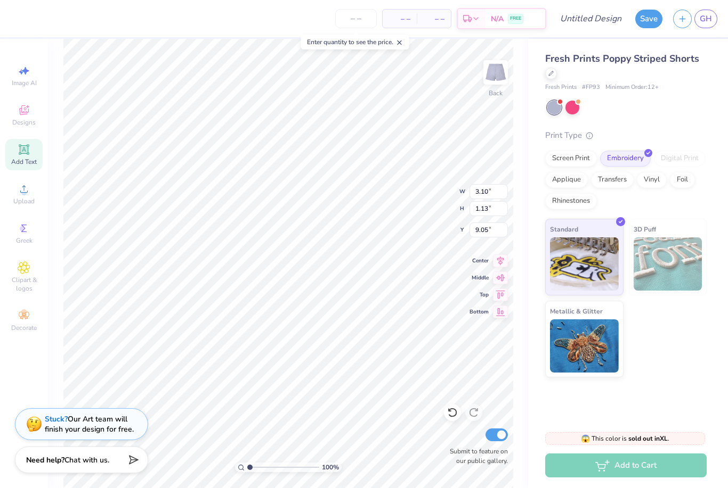
type input "3.30"
type input "1.20"
click at [27, 162] on span "Add Text" at bounding box center [24, 162] width 26 height 9
type input "3.13"
type input "0.91"
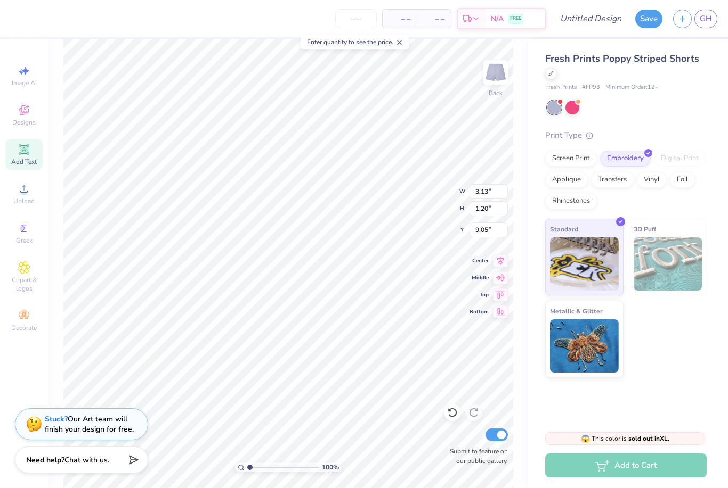
type input "5.05"
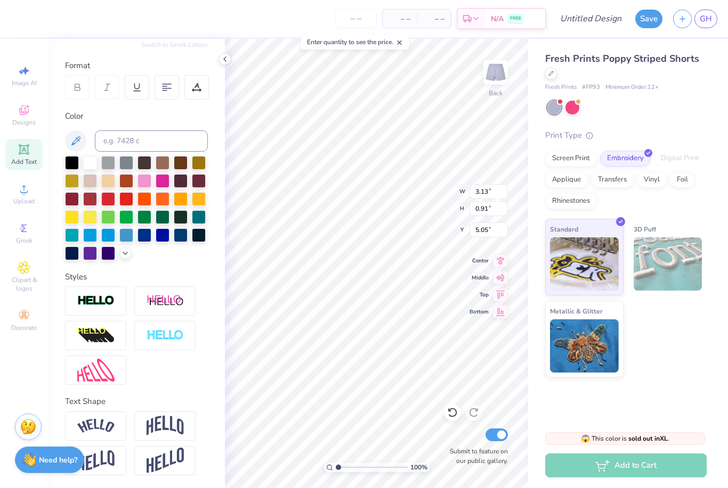
scroll to position [1, 1]
click at [195, 238] on div at bounding box center [199, 234] width 14 height 14
click at [180, 234] on div at bounding box center [181, 234] width 14 height 14
click at [148, 237] on div at bounding box center [144, 234] width 14 height 14
type input "3.13"
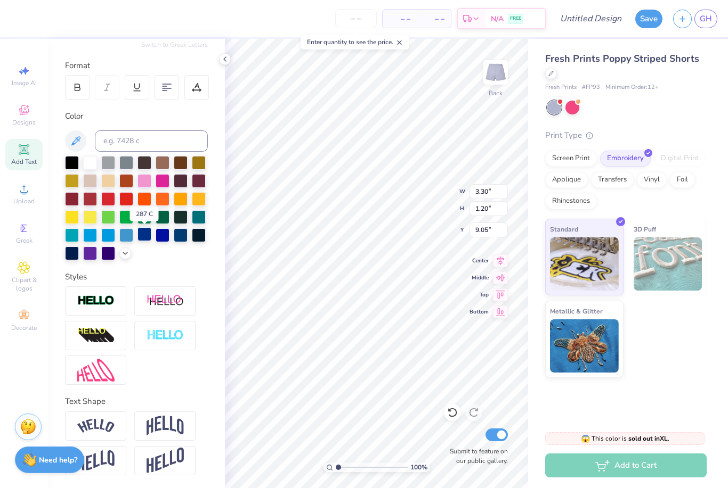
type input "0.91"
type input "5.05"
type textarea "T"
click at [221, 58] on icon at bounding box center [225, 59] width 9 height 9
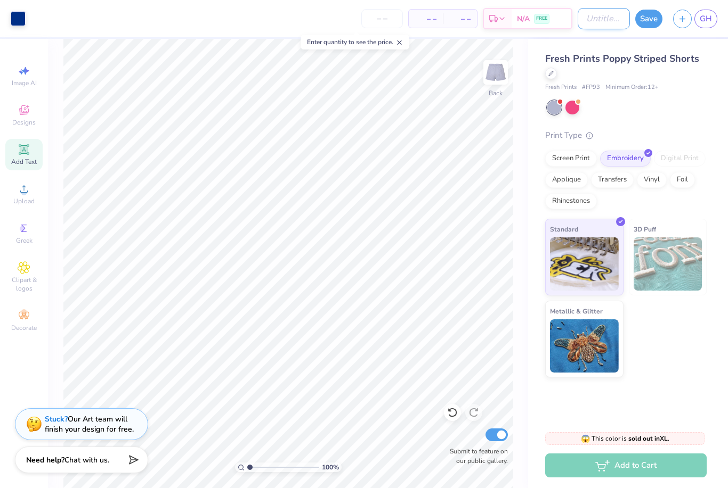
click at [588, 20] on input "Design Title" at bounding box center [603, 18] width 52 height 21
type input "Boxers"
click at [650, 22] on button "Save" at bounding box center [648, 17] width 27 height 19
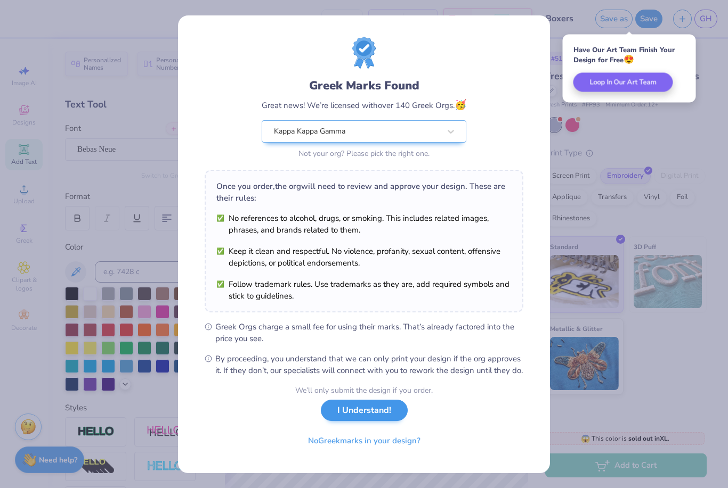
click at [375, 422] on button "I Understand!" at bounding box center [364, 411] width 87 height 22
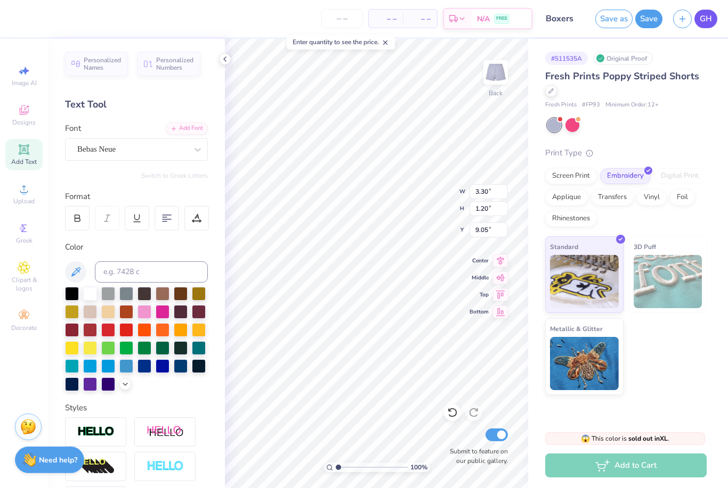
click at [699, 17] on link "GH" at bounding box center [705, 19] width 23 height 19
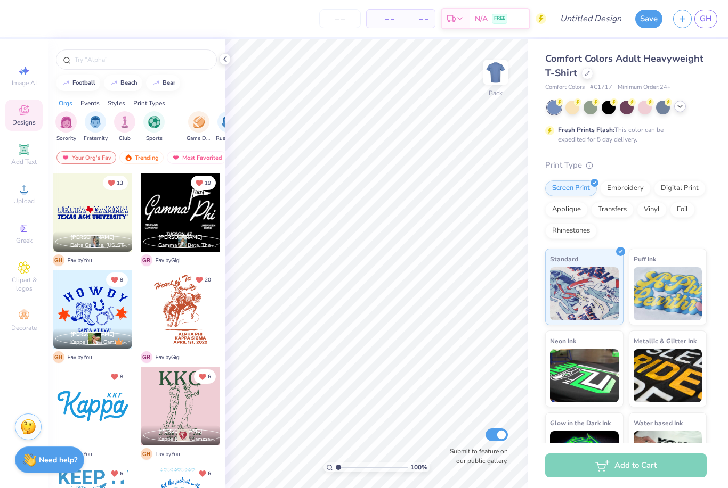
click at [676, 110] on icon at bounding box center [679, 106] width 9 height 9
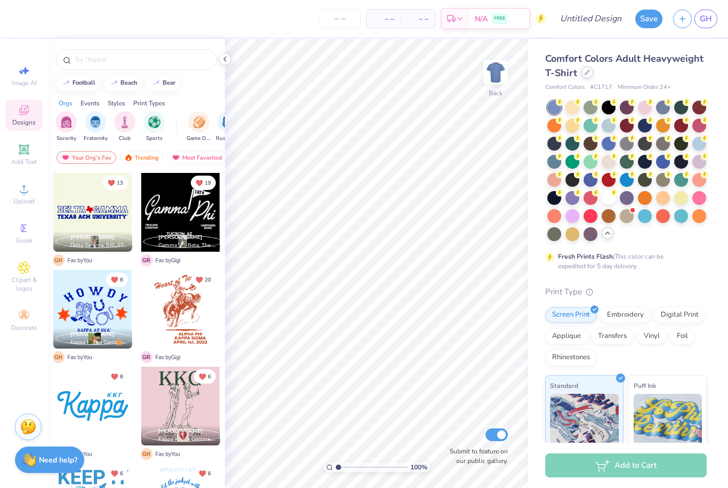
click at [586, 69] on div at bounding box center [587, 73] width 12 height 12
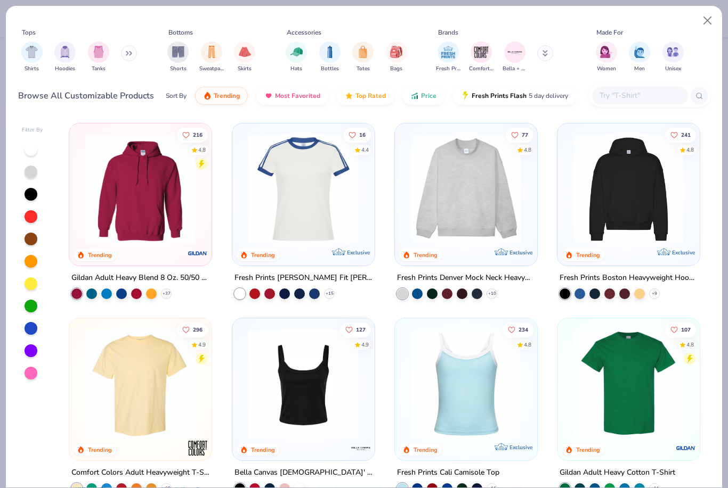
click at [627, 101] on input "text" at bounding box center [639, 95] width 82 height 12
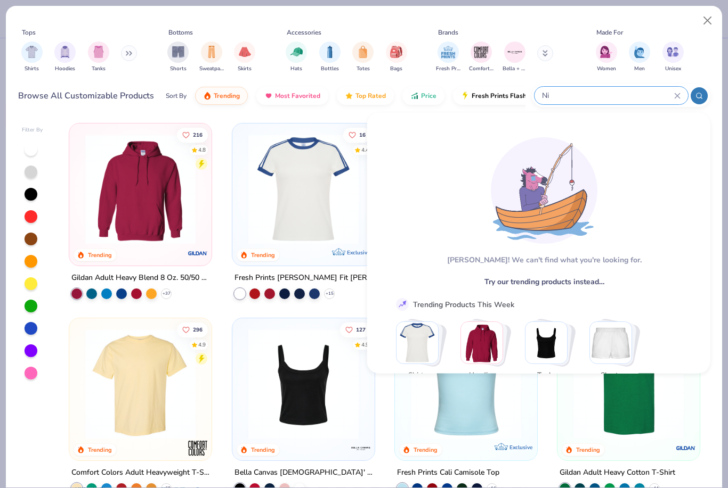
type input "N"
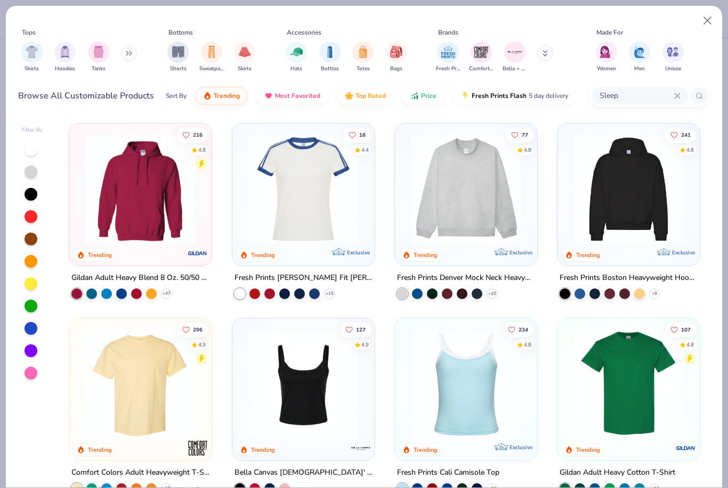
type input "Sleep"
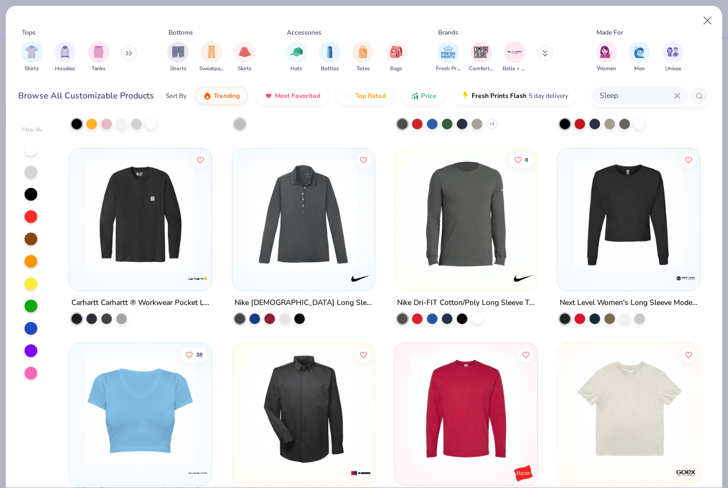
scroll to position [2913, 0]
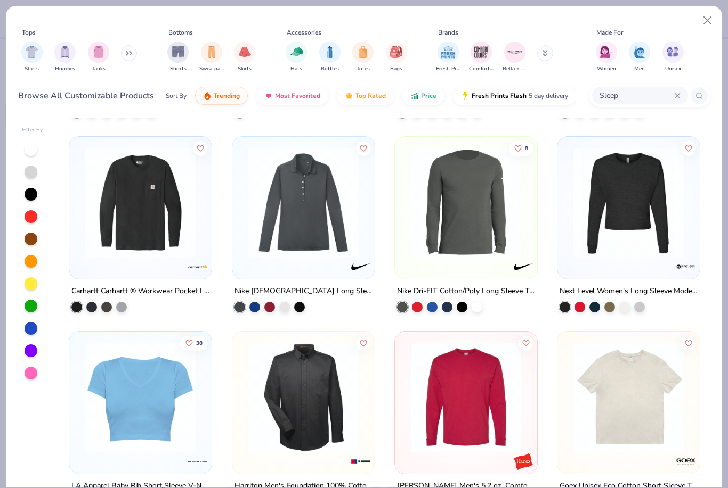
click at [674, 97] on icon at bounding box center [677, 96] width 6 height 6
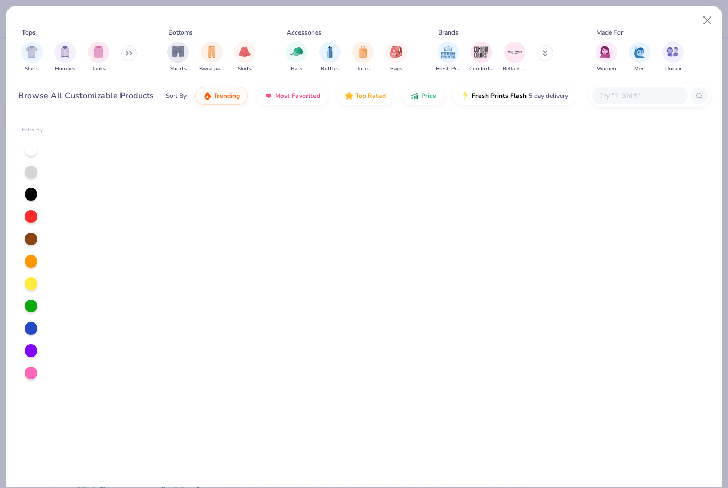
scroll to position [805, 0]
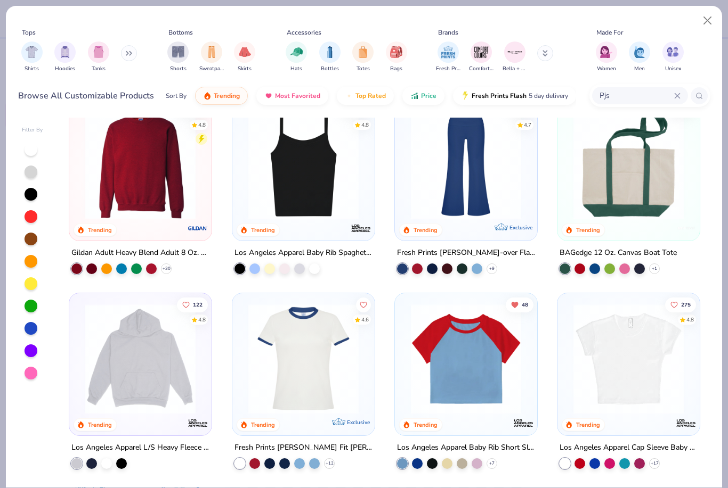
type input "Pjs"
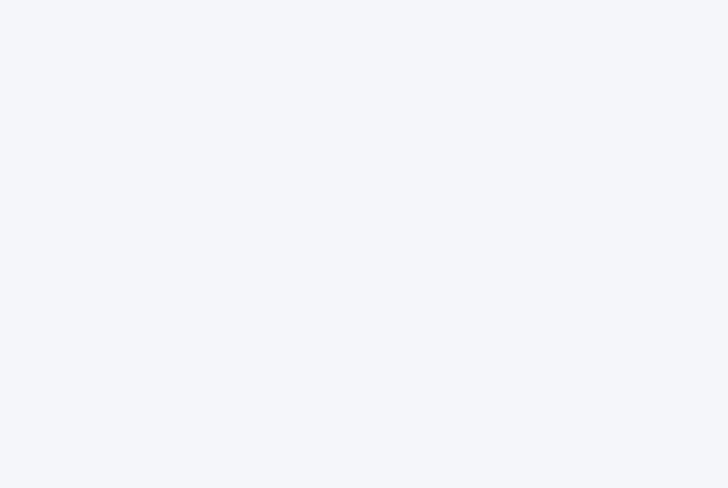
click at [627, 111] on div at bounding box center [364, 244] width 728 height 488
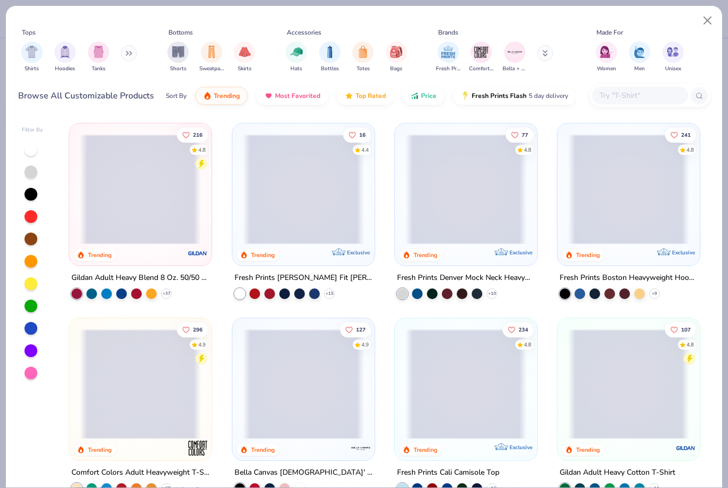
click at [642, 91] on input "text" at bounding box center [639, 95] width 82 height 12
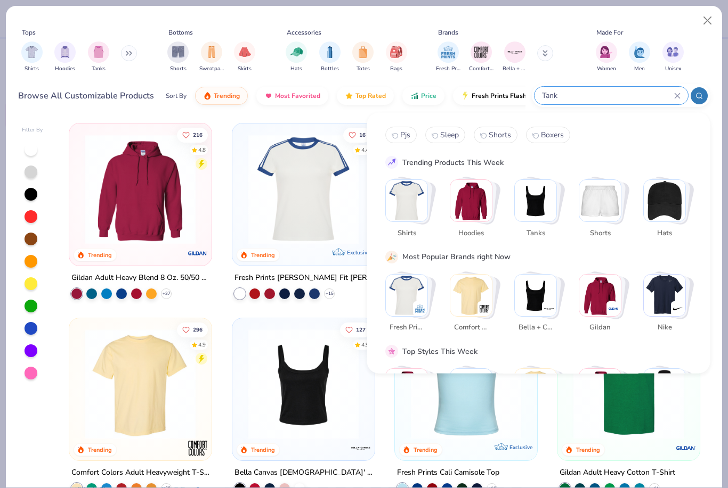
type input "Tank"
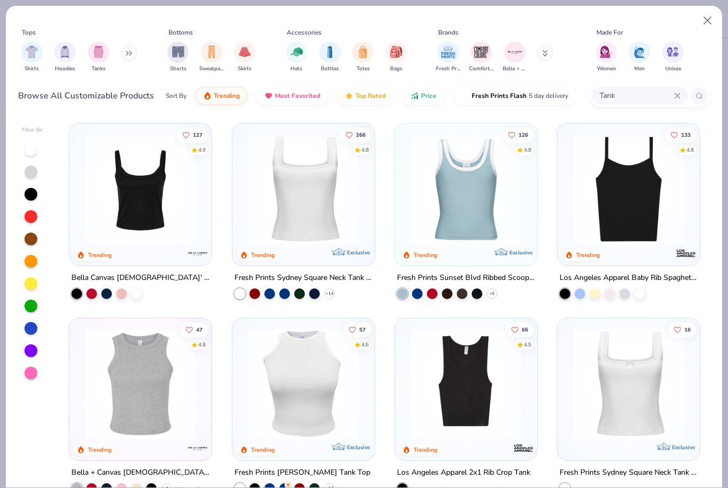
click at [475, 190] on img at bounding box center [465, 189] width 121 height 110
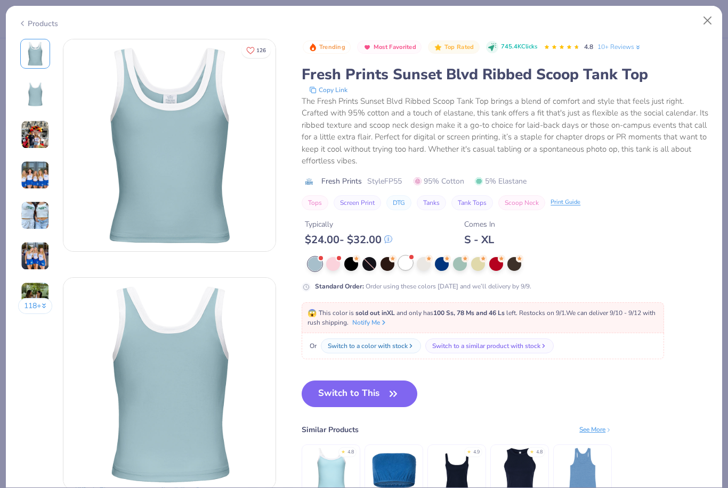
click at [409, 262] on div at bounding box center [405, 263] width 14 height 14
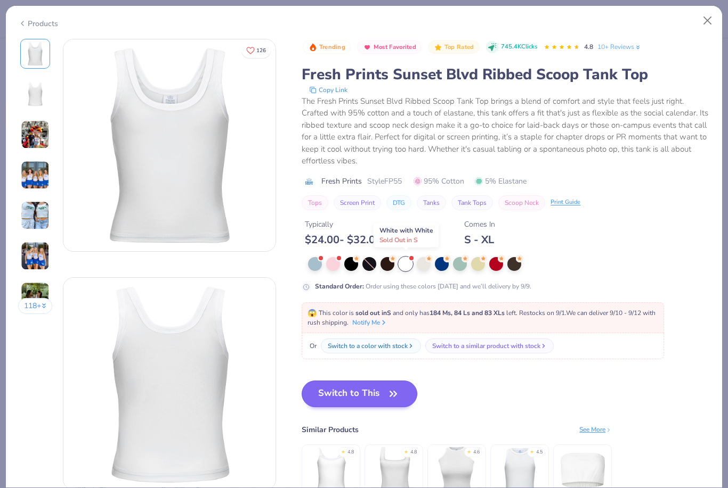
click at [363, 397] on button "Switch to This" at bounding box center [359, 394] width 116 height 27
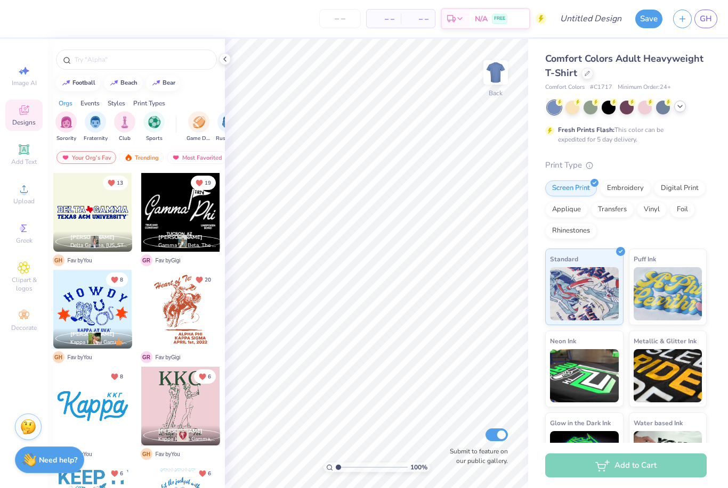
click at [679, 105] on icon at bounding box center [679, 106] width 9 height 9
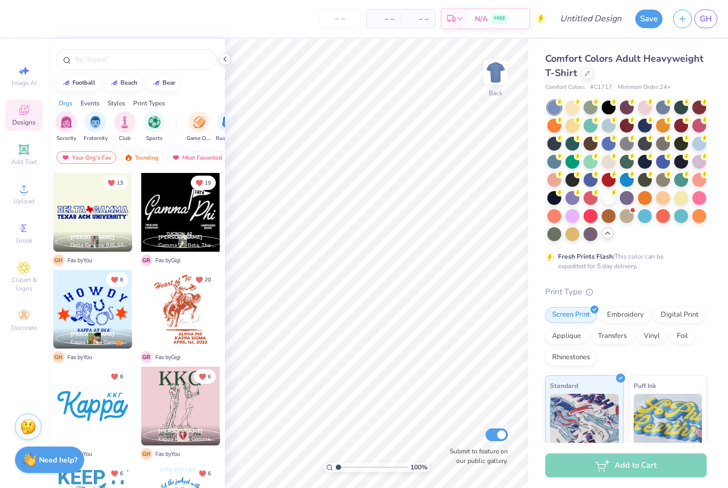
click at [585, 62] on span "Comfort Colors Adult Heavyweight T-Shirt" at bounding box center [624, 65] width 158 height 27
click at [584, 78] on div "Comfort Colors Adult Heavyweight T-Shirt" at bounding box center [625, 66] width 161 height 29
click at [584, 75] on icon at bounding box center [586, 72] width 5 height 5
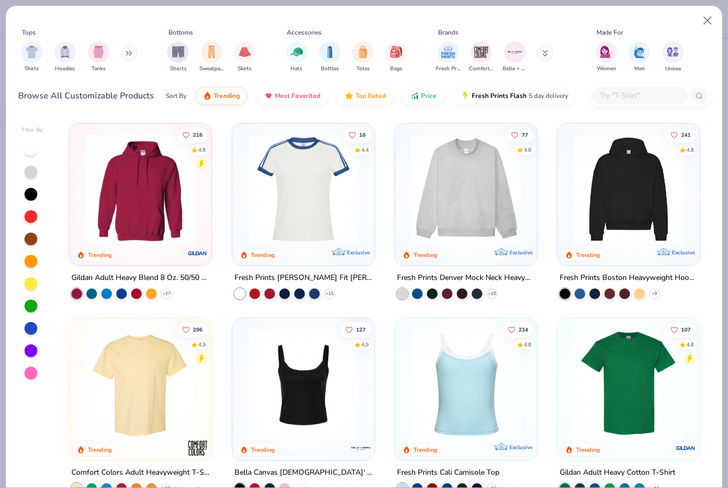
click at [636, 94] on input "text" at bounding box center [639, 95] width 82 height 12
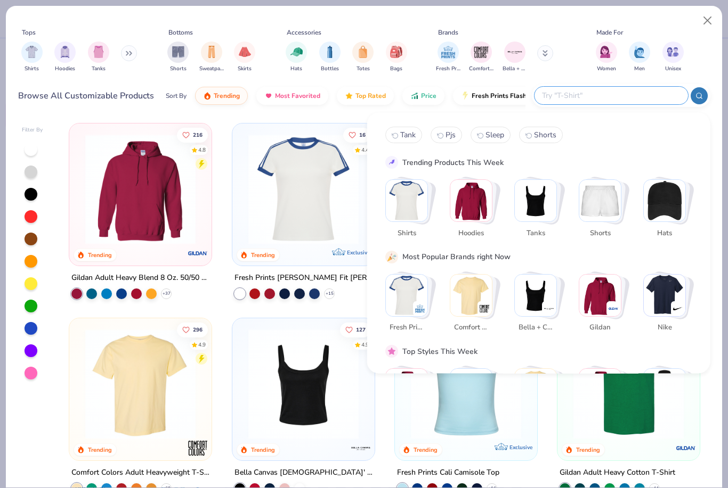
type input "Y"
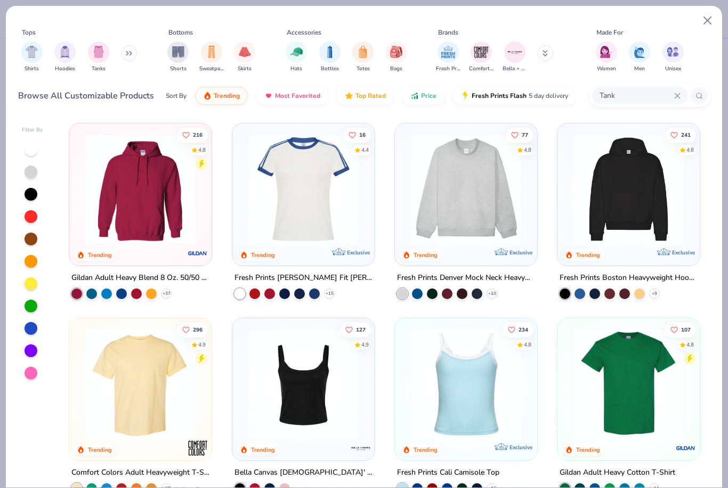
type input "Tank"
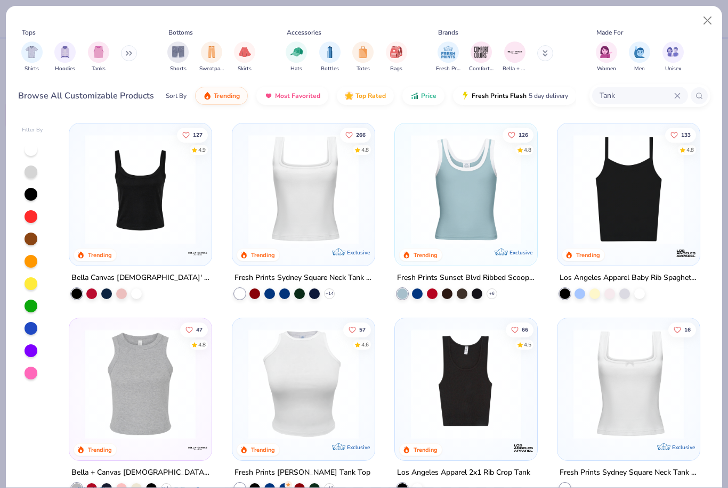
click at [647, 184] on img at bounding box center [628, 189] width 121 height 110
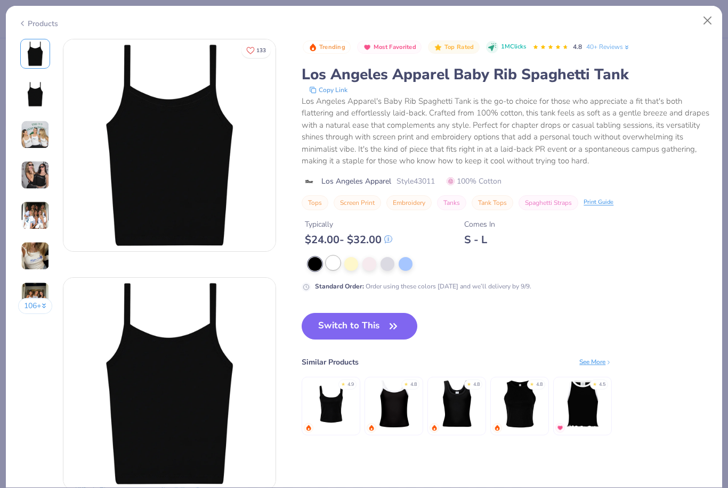
click at [336, 263] on div at bounding box center [333, 263] width 14 height 14
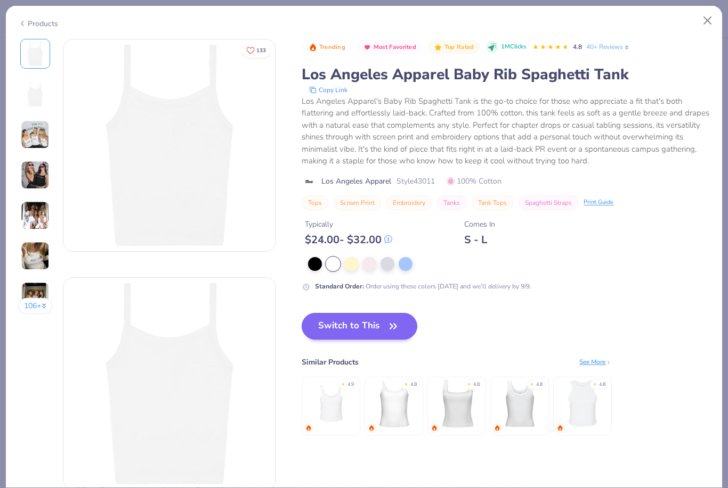
click at [340, 331] on button "Switch to This" at bounding box center [359, 326] width 116 height 27
